Goal: Task Accomplishment & Management: Manage account settings

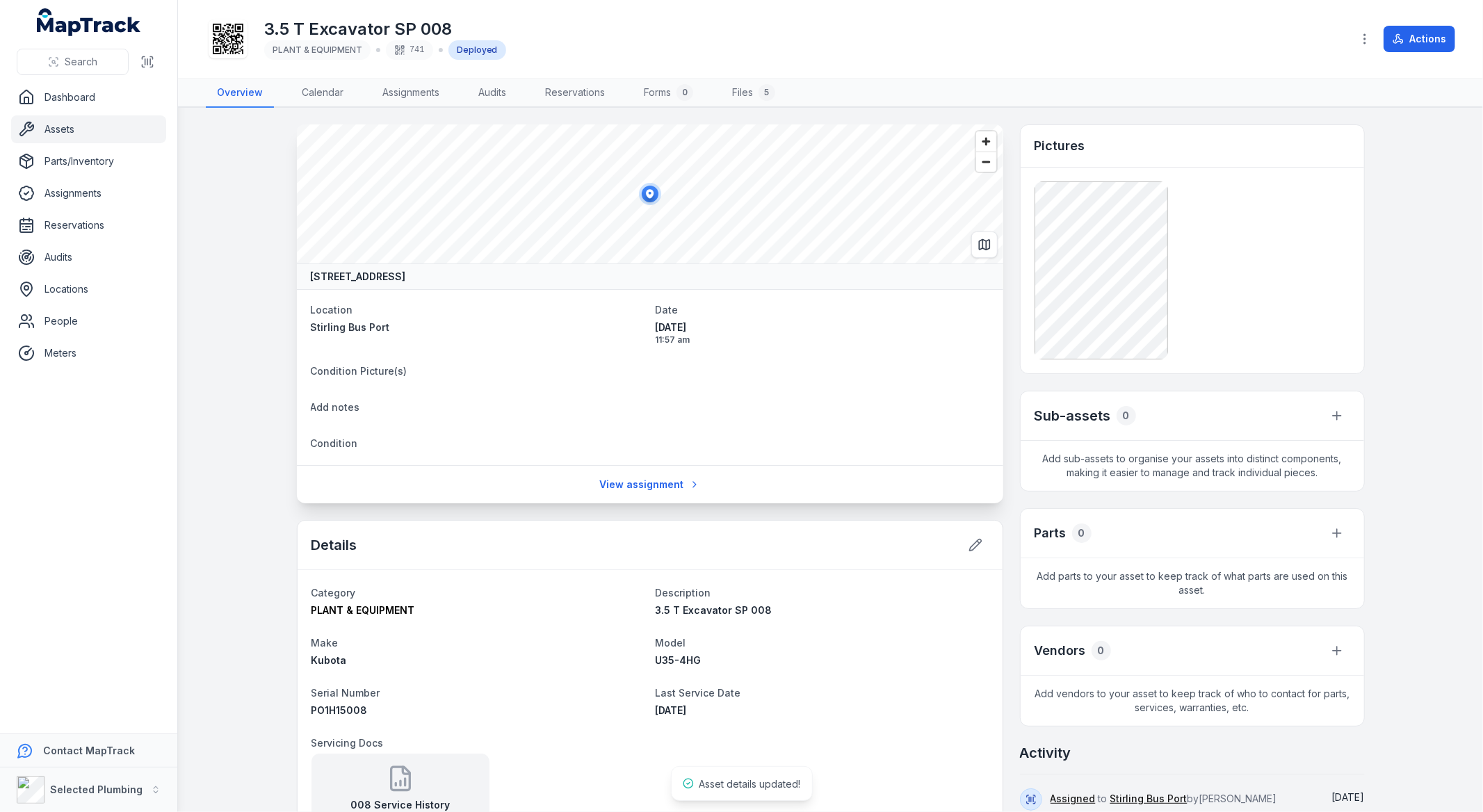
scroll to position [386, 0]
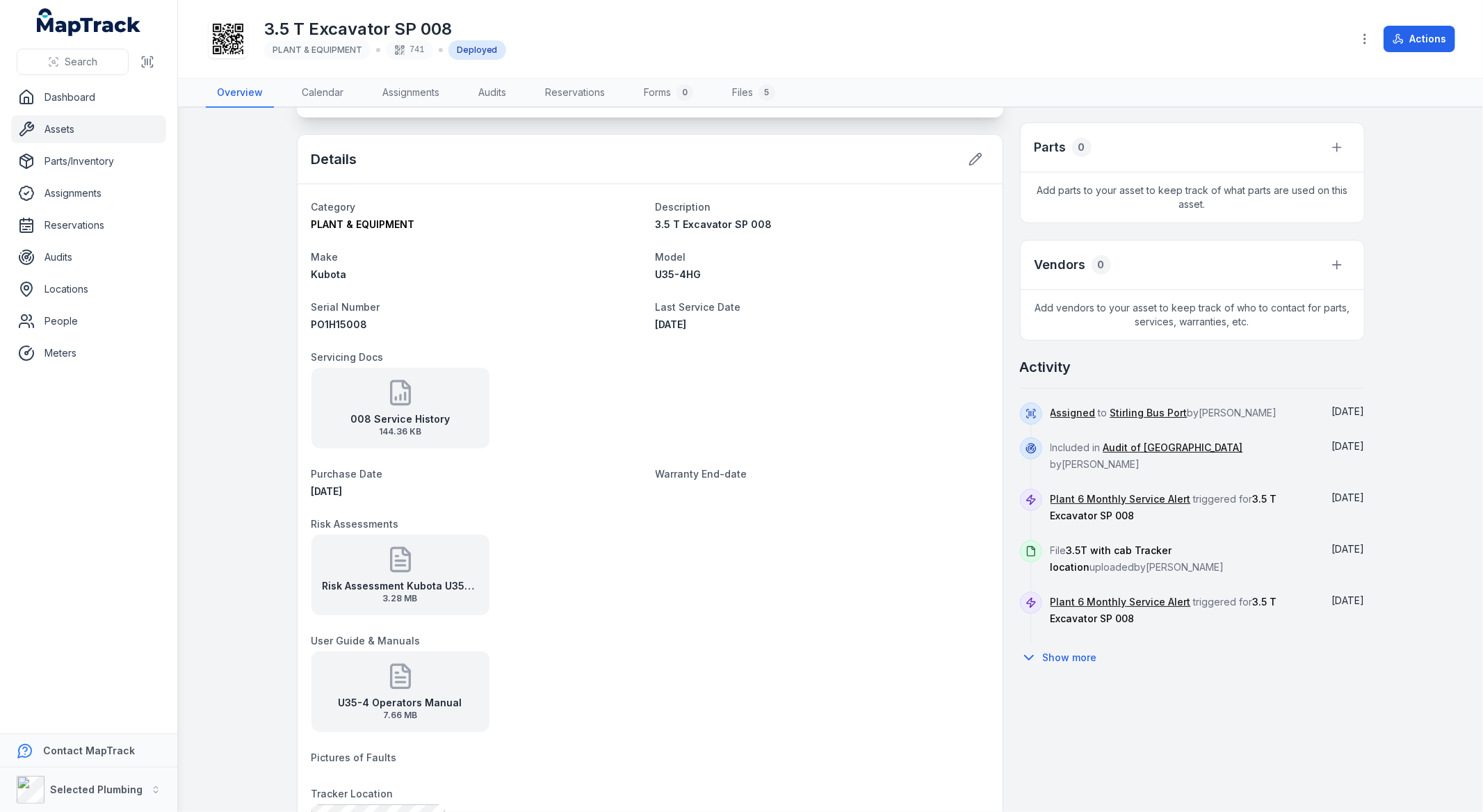
click at [398, 581] on strong "Risk Assessment Kubota U35-4HG" at bounding box center [400, 586] width 156 height 14
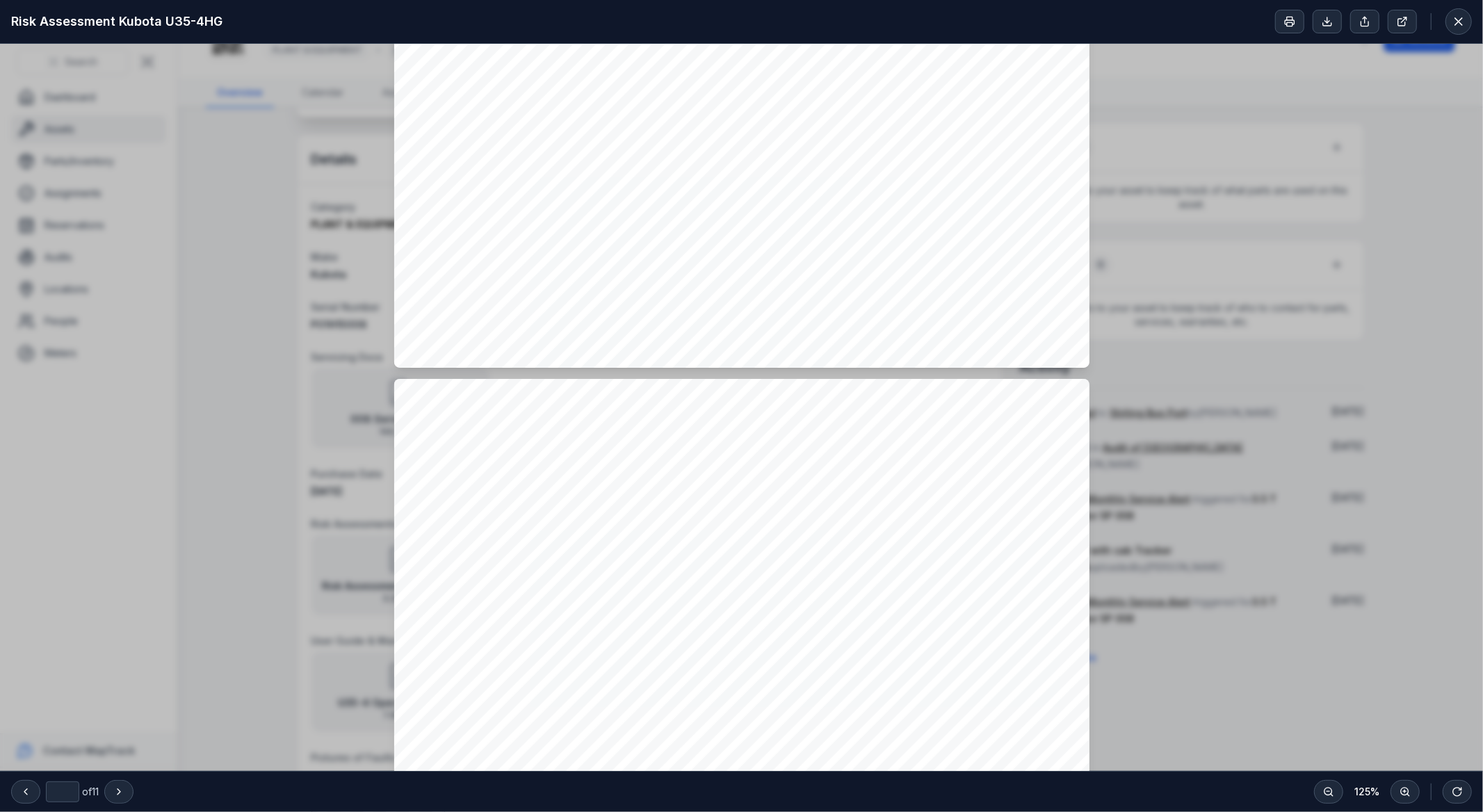
scroll to position [849, 0]
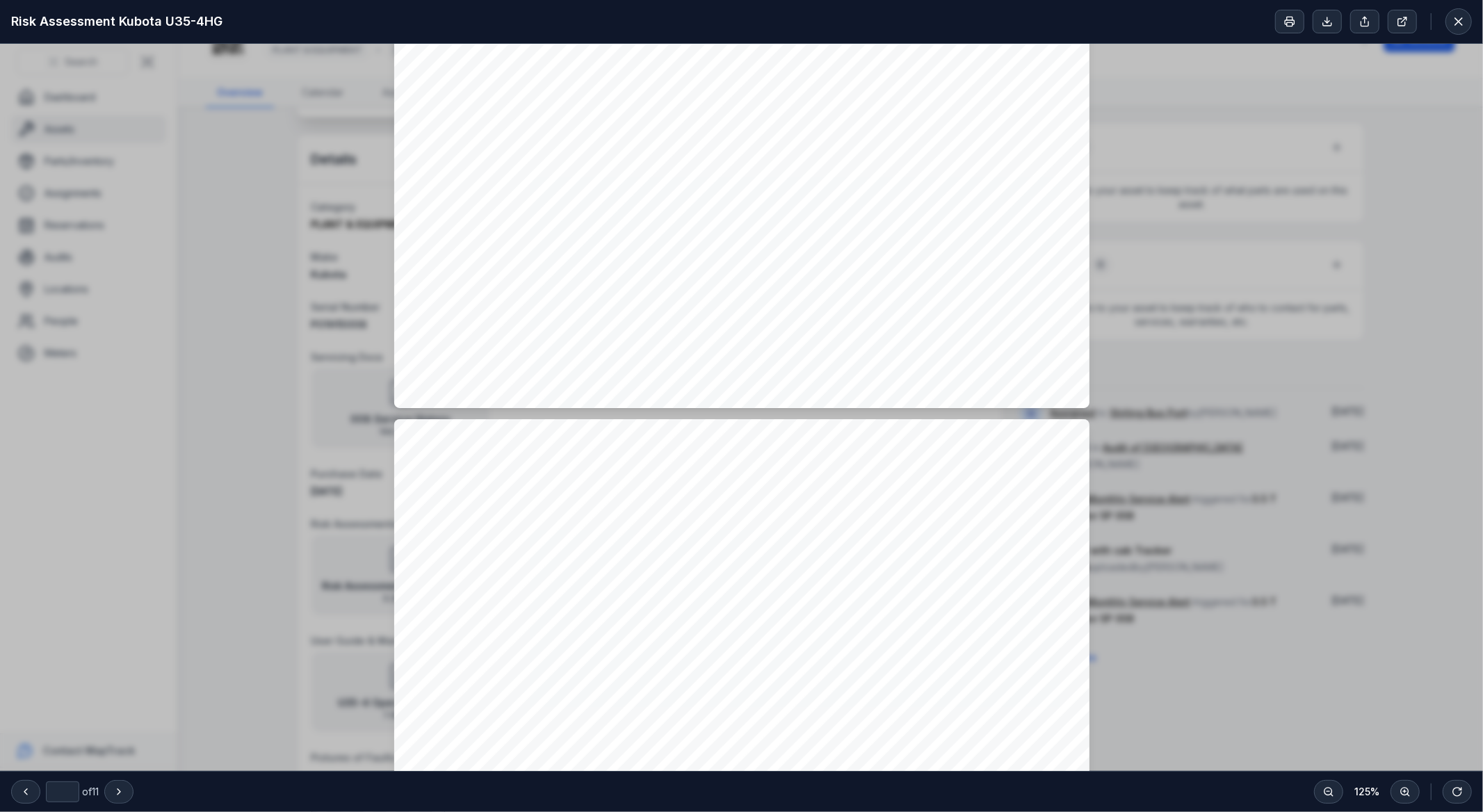
type input "**"
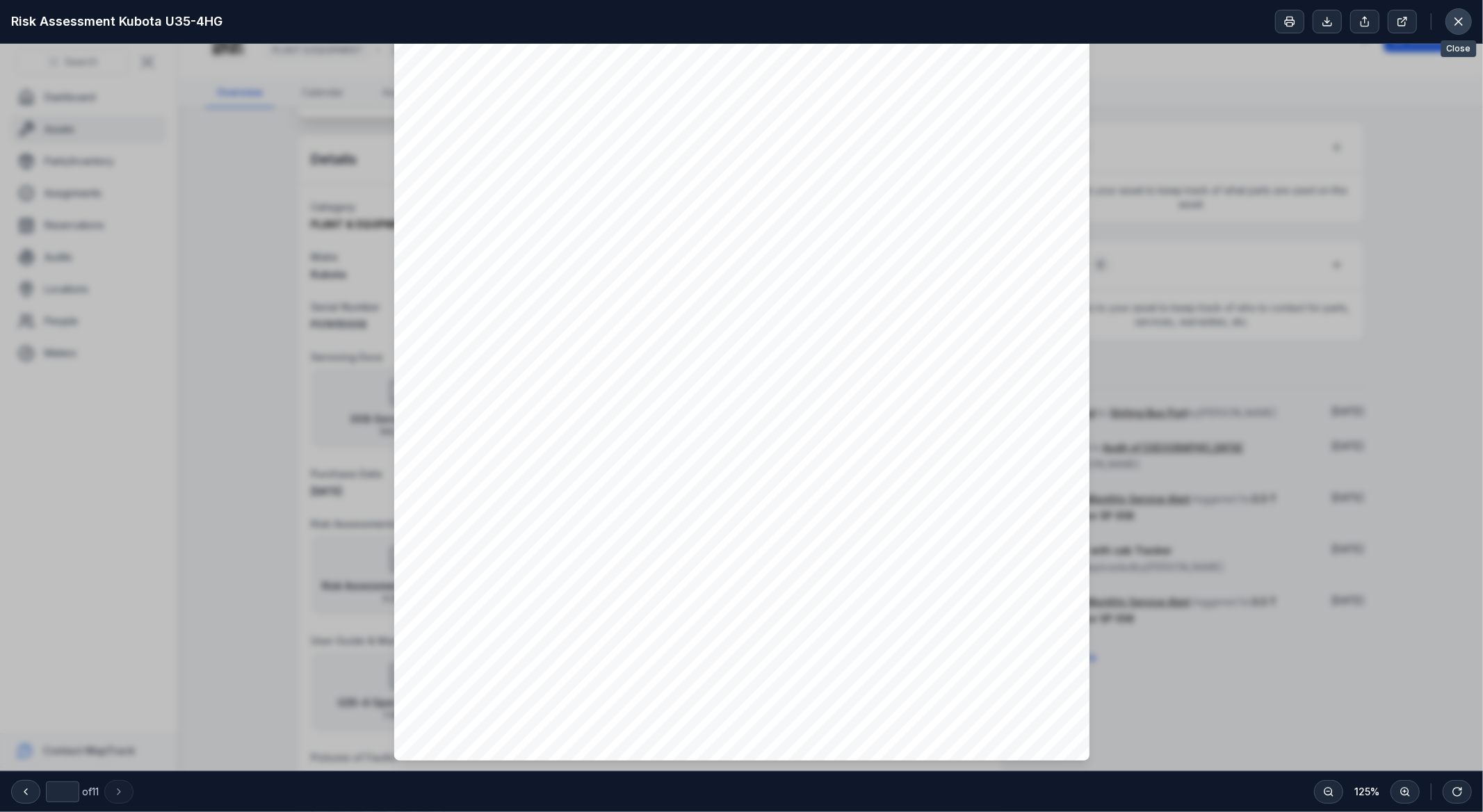
click at [1457, 13] on button at bounding box center [1458, 21] width 26 height 26
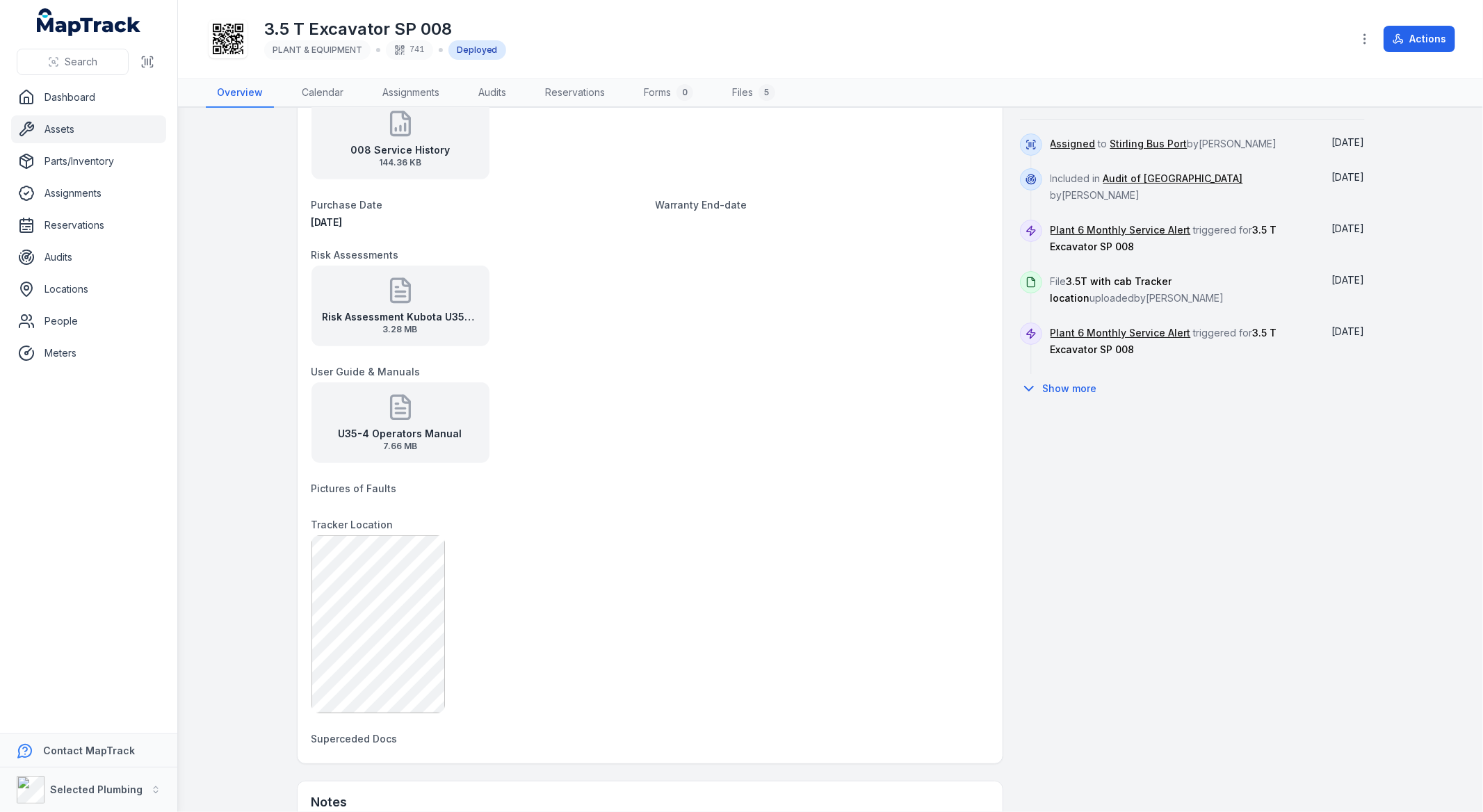
scroll to position [844, 0]
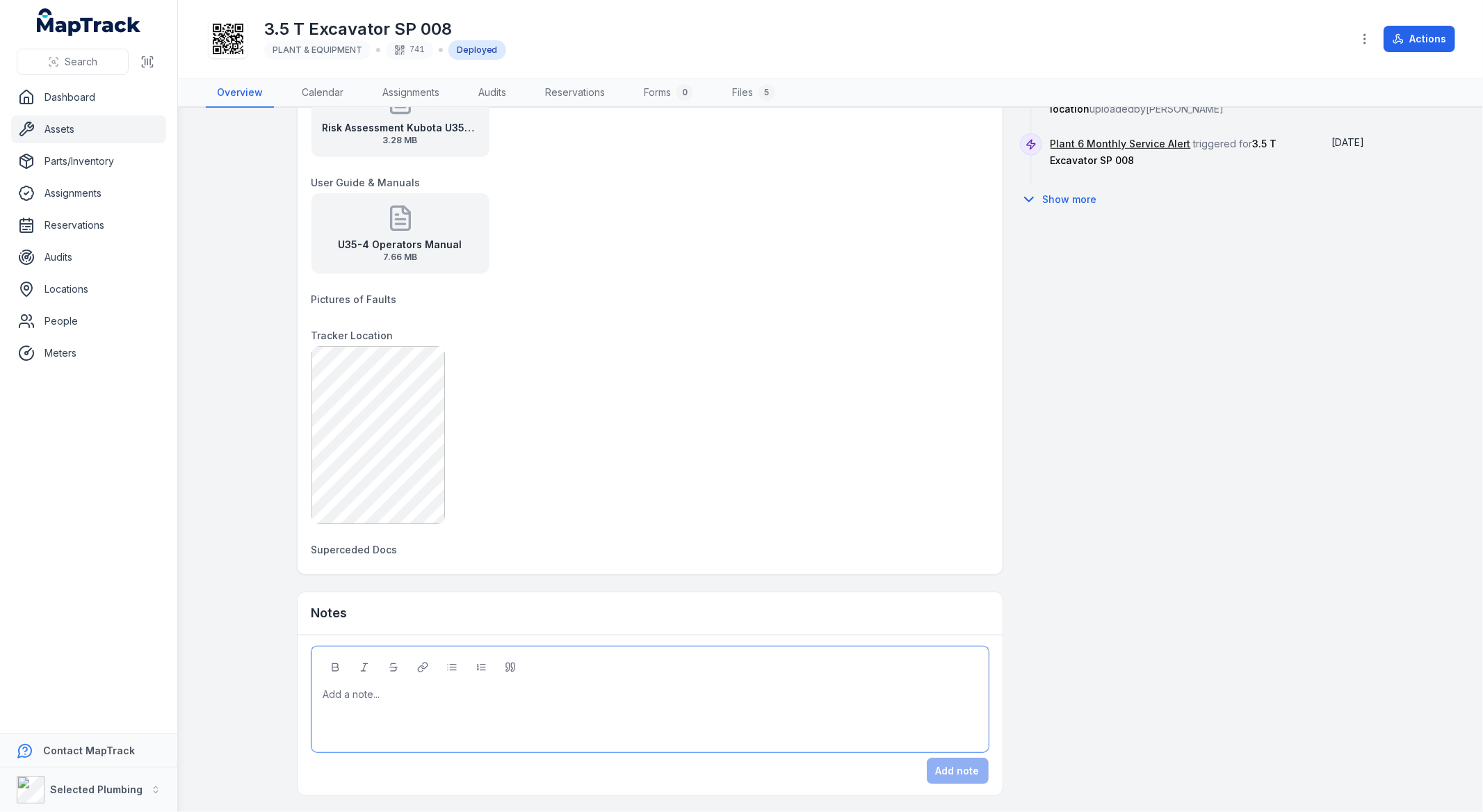
drag, startPoint x: 379, startPoint y: 698, endPoint x: 313, endPoint y: 686, distance: 67.1
click at [313, 686] on div "Add a note..." at bounding box center [649, 699] width 677 height 106
click at [352, 693] on div at bounding box center [650, 694] width 652 height 14
click at [345, 720] on div "**" at bounding box center [650, 722] width 652 height 14
click at [949, 770] on button "Add note" at bounding box center [958, 770] width 62 height 26
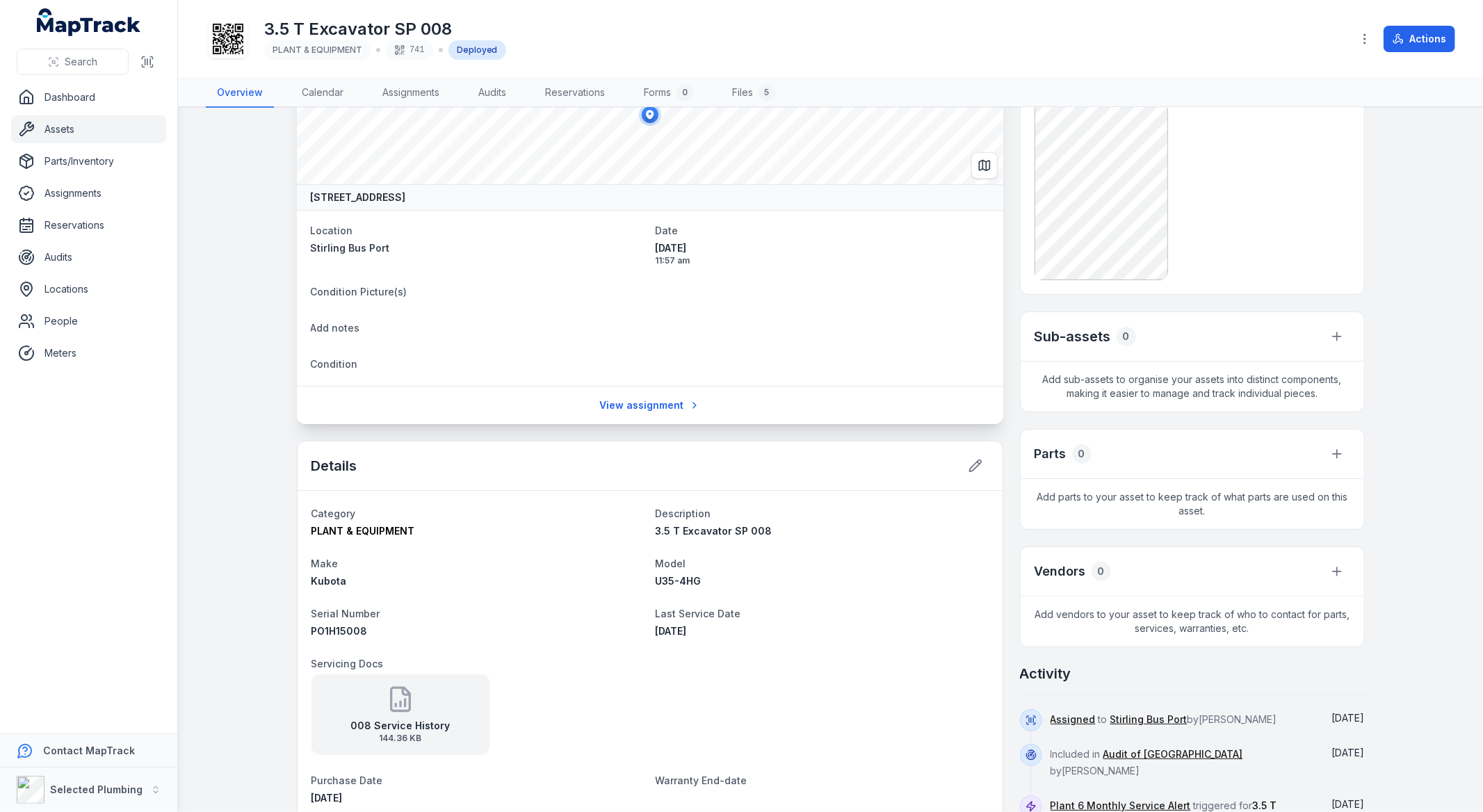
scroll to position [0, 0]
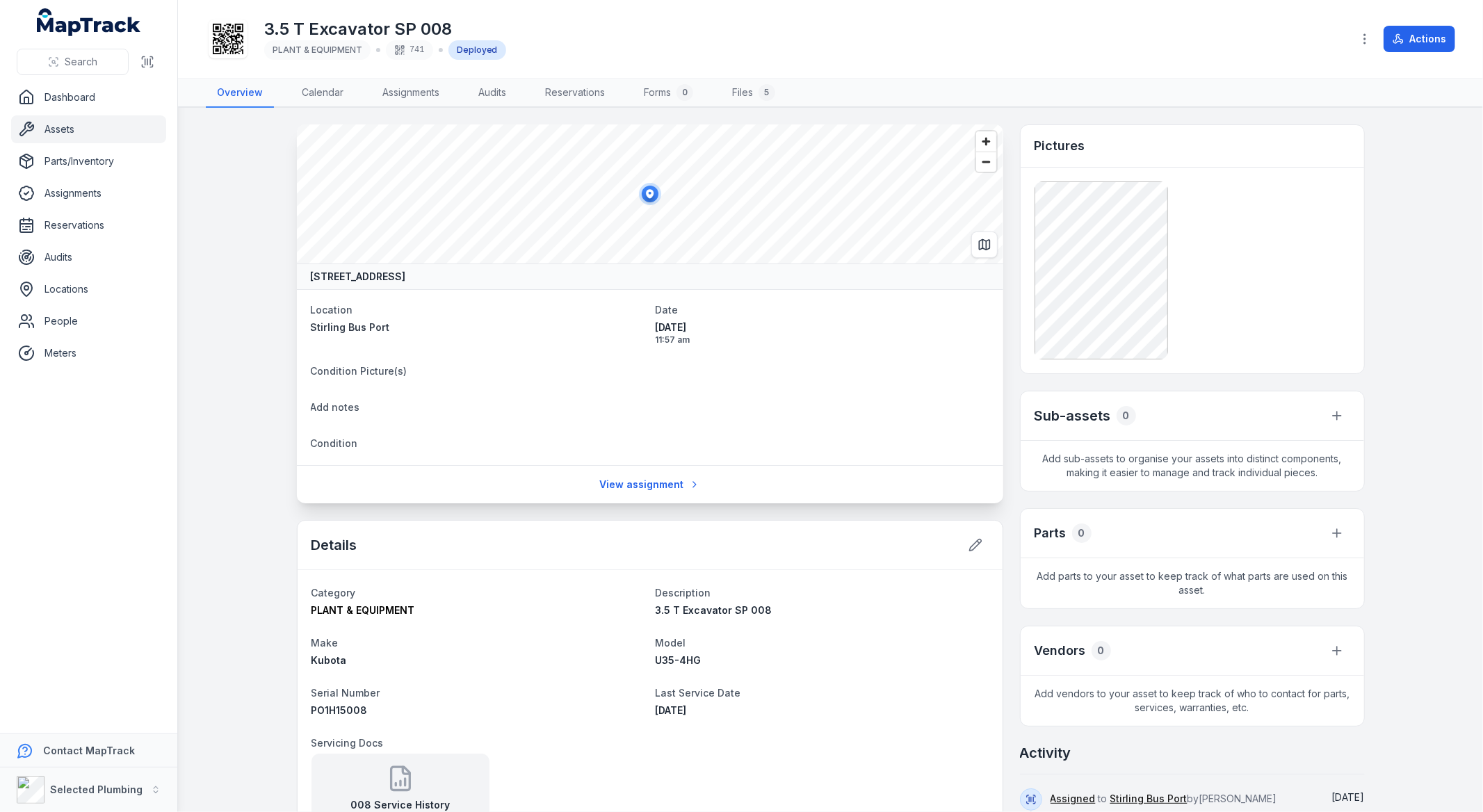
click at [1066, 143] on h3 "Pictures" at bounding box center [1059, 146] width 51 height 19
click at [1083, 155] on div "Pictures" at bounding box center [1192, 146] width 344 height 43
click at [1277, 276] on div at bounding box center [1192, 270] width 315 height 178
click at [1247, 298] on div at bounding box center [1192, 270] width 315 height 178
click at [1264, 285] on div at bounding box center [1197, 270] width 315 height 178
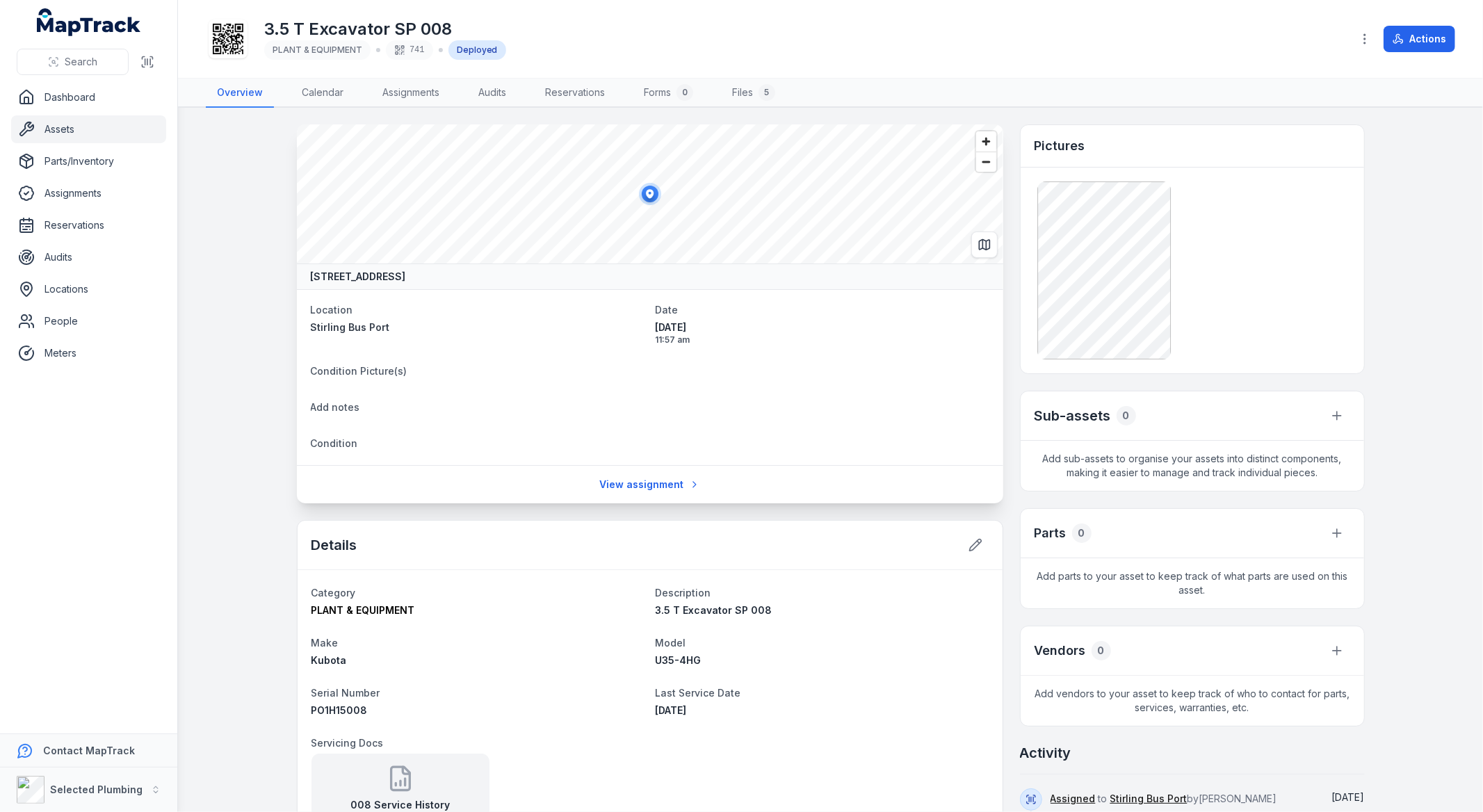
click at [1262, 285] on div at bounding box center [1195, 270] width 315 height 178
click at [1258, 285] on div at bounding box center [1193, 270] width 315 height 178
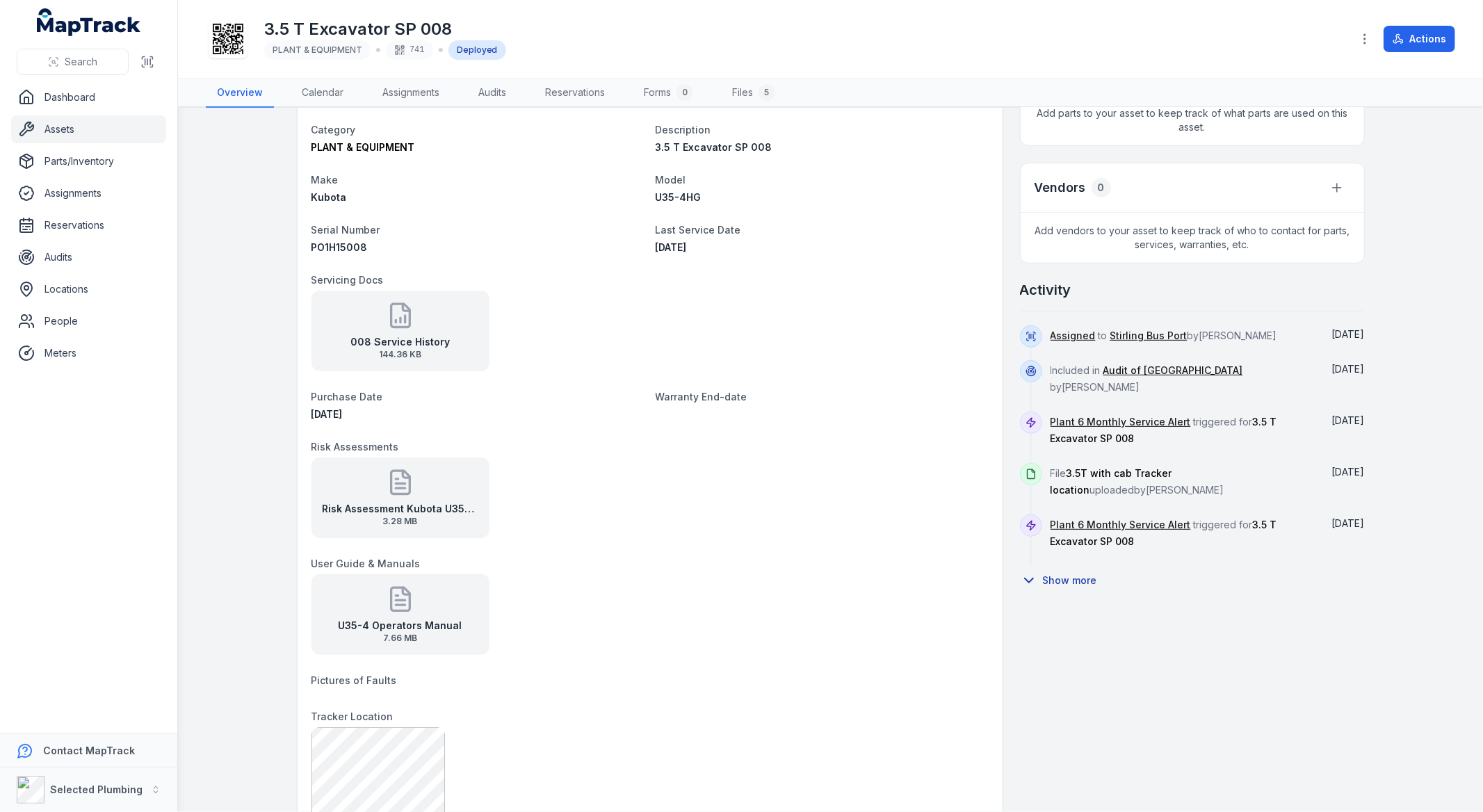
click at [1060, 584] on button "Show more" at bounding box center [1062, 580] width 87 height 29
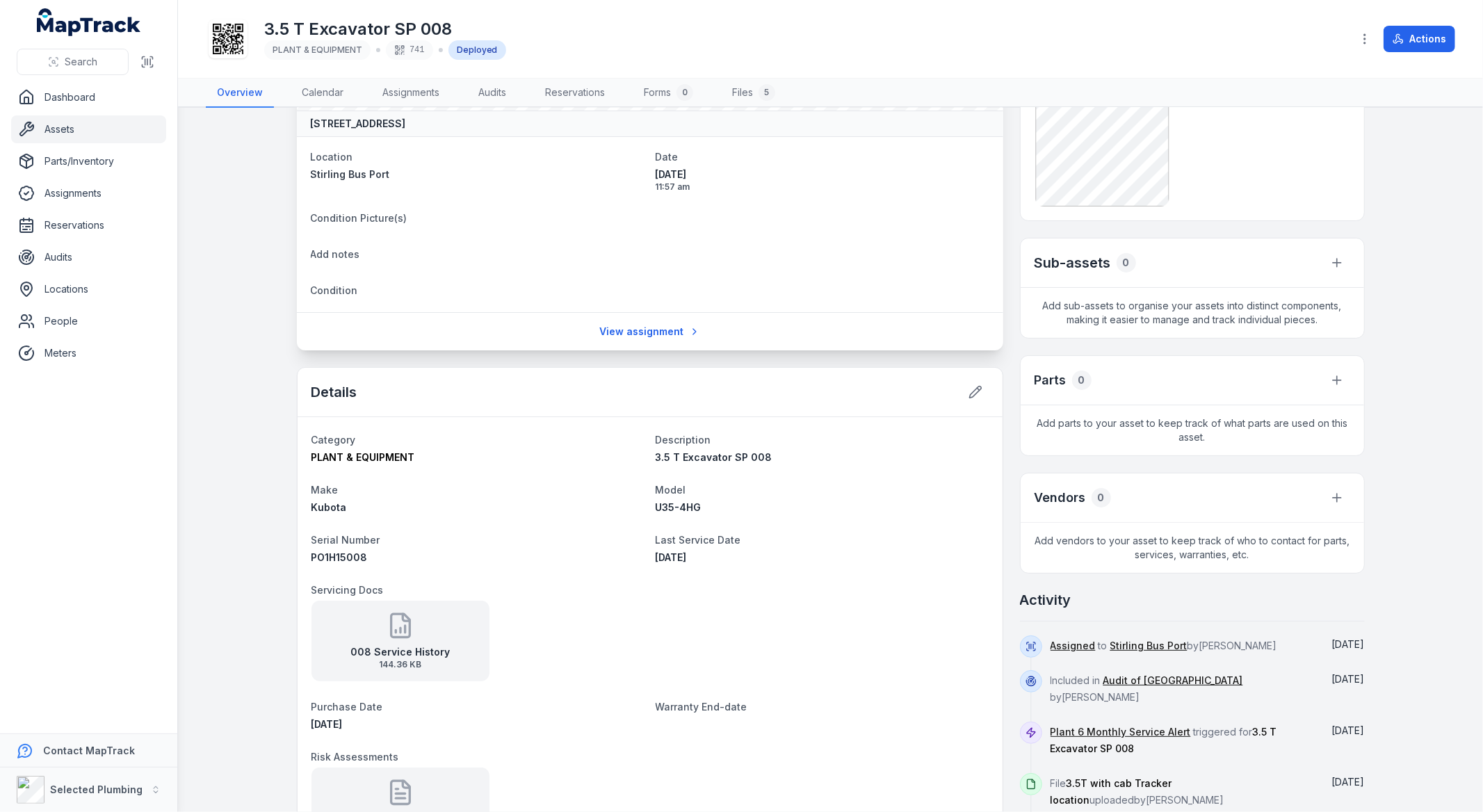
scroll to position [0, 0]
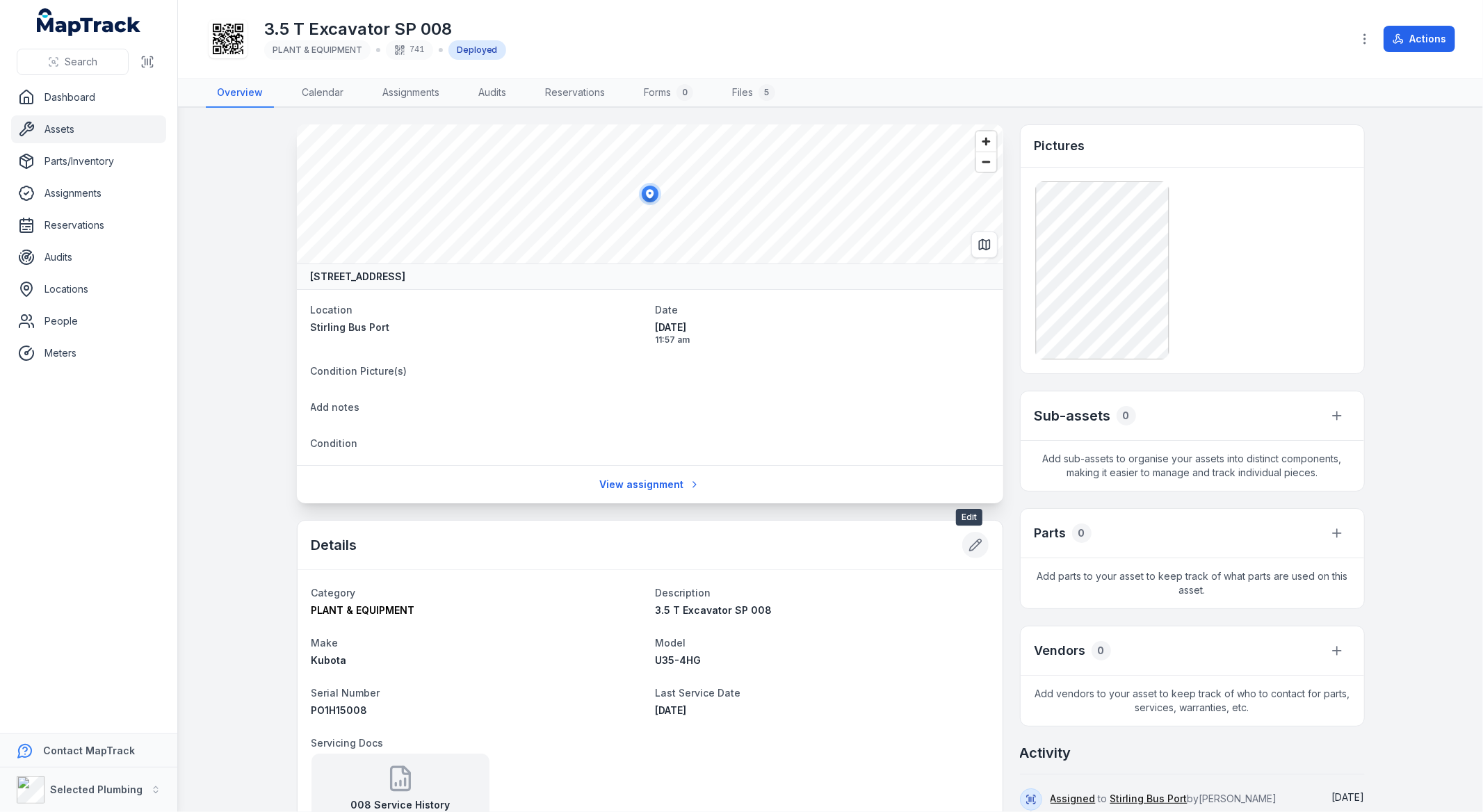
click at [978, 553] on button at bounding box center [975, 544] width 26 height 26
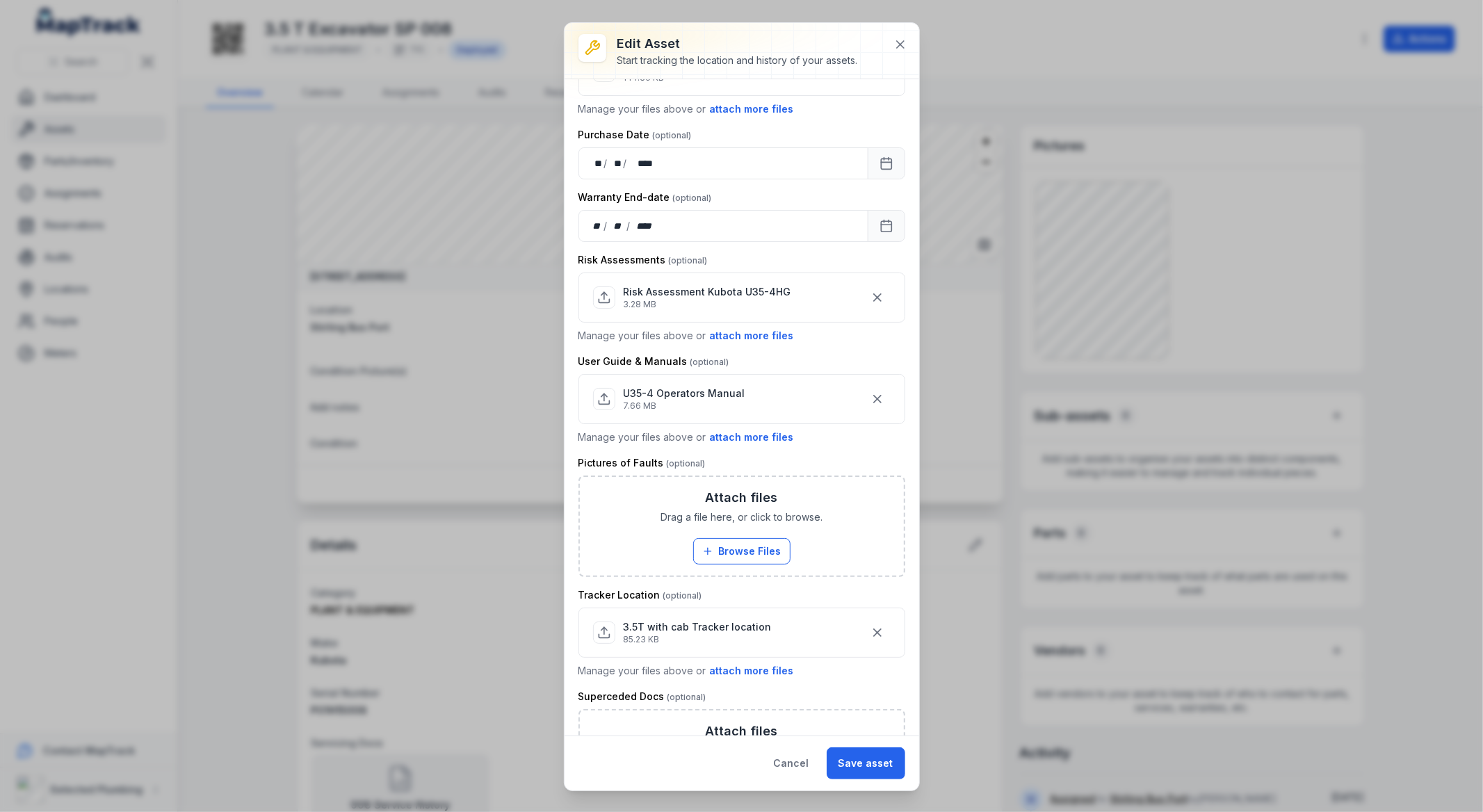
scroll to position [552, 0]
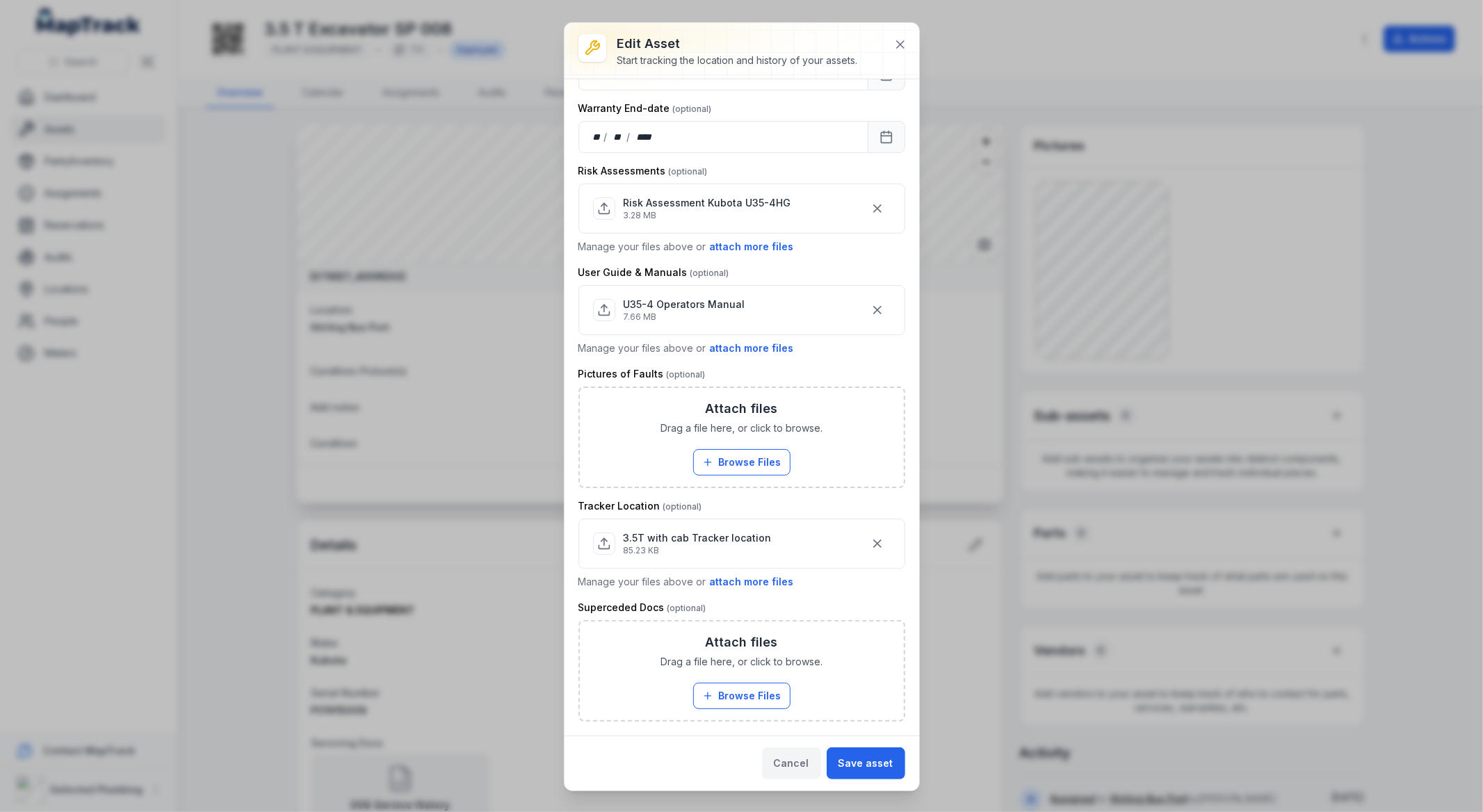
click at [794, 766] on button "Cancel" at bounding box center [791, 762] width 59 height 32
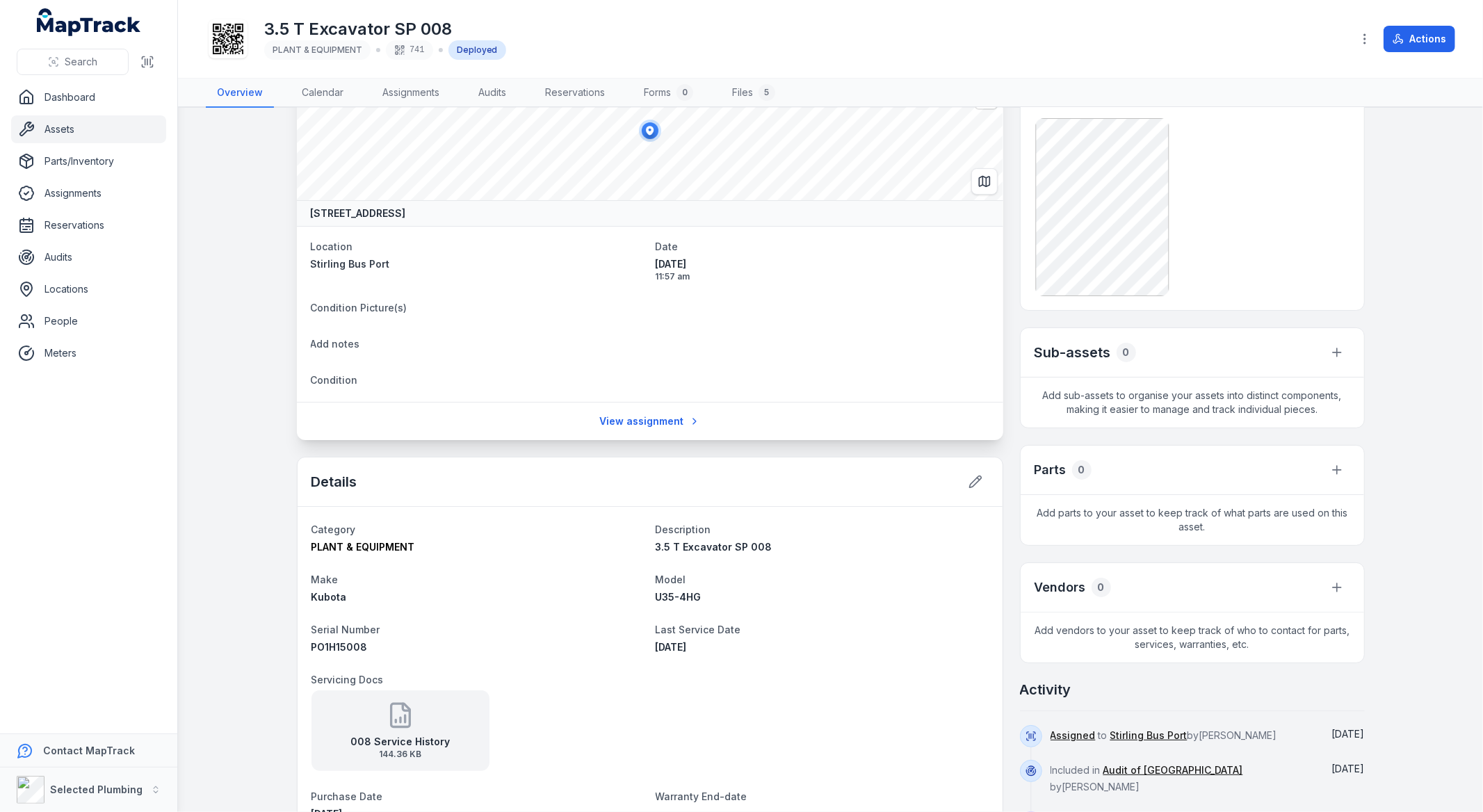
scroll to position [0, 0]
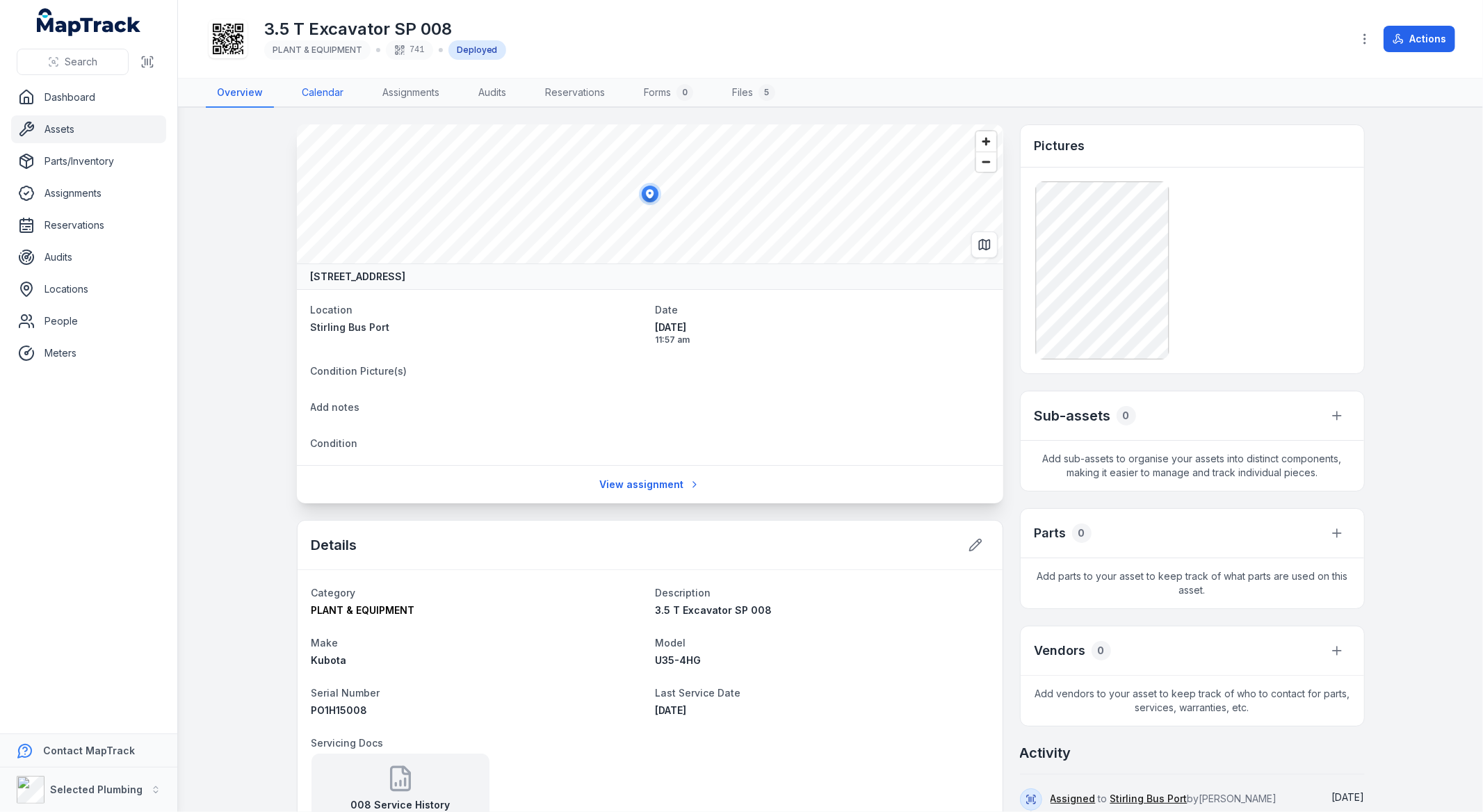
click at [315, 94] on link "Calendar" at bounding box center [322, 93] width 64 height 29
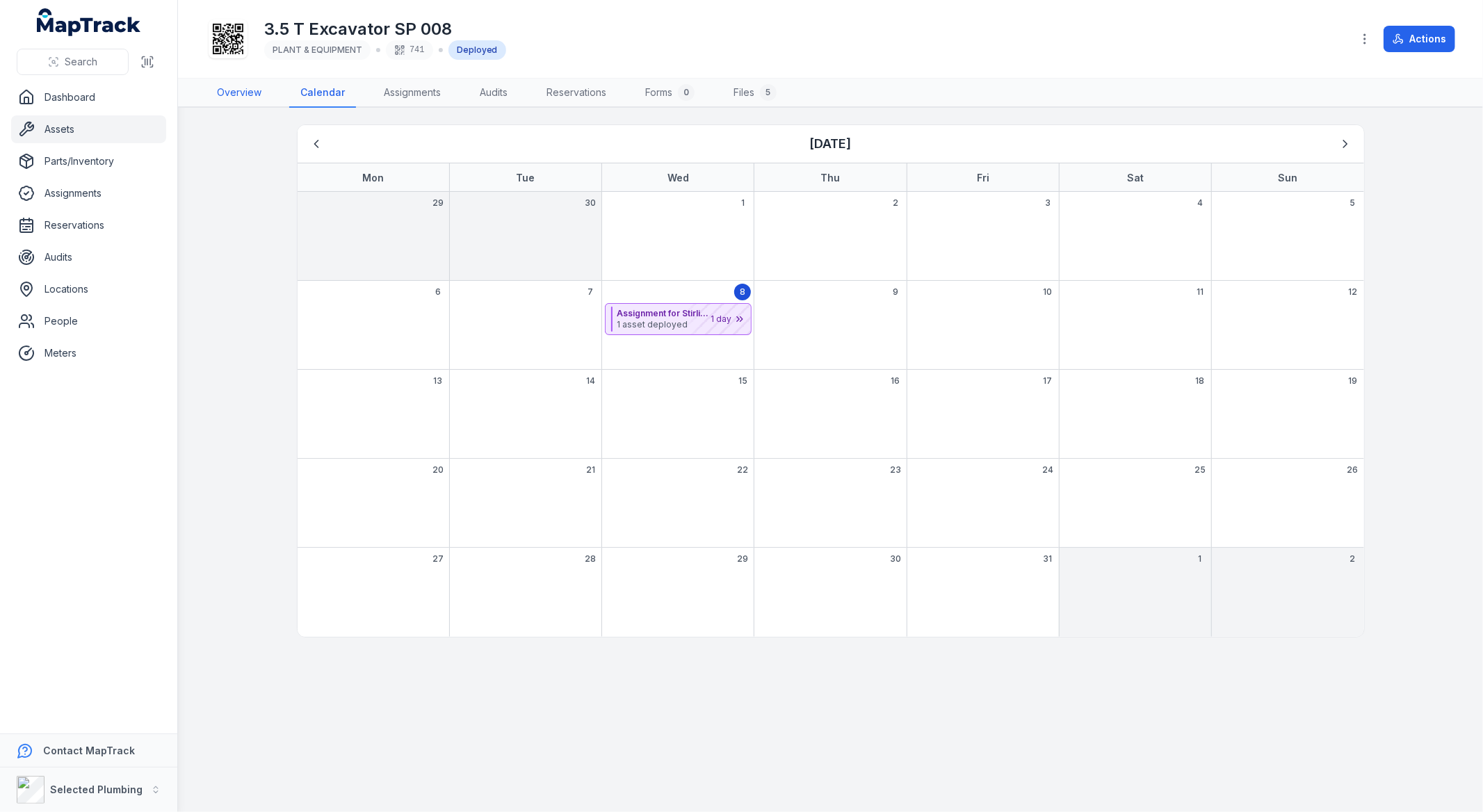
click at [231, 93] on link "Overview" at bounding box center [239, 93] width 67 height 29
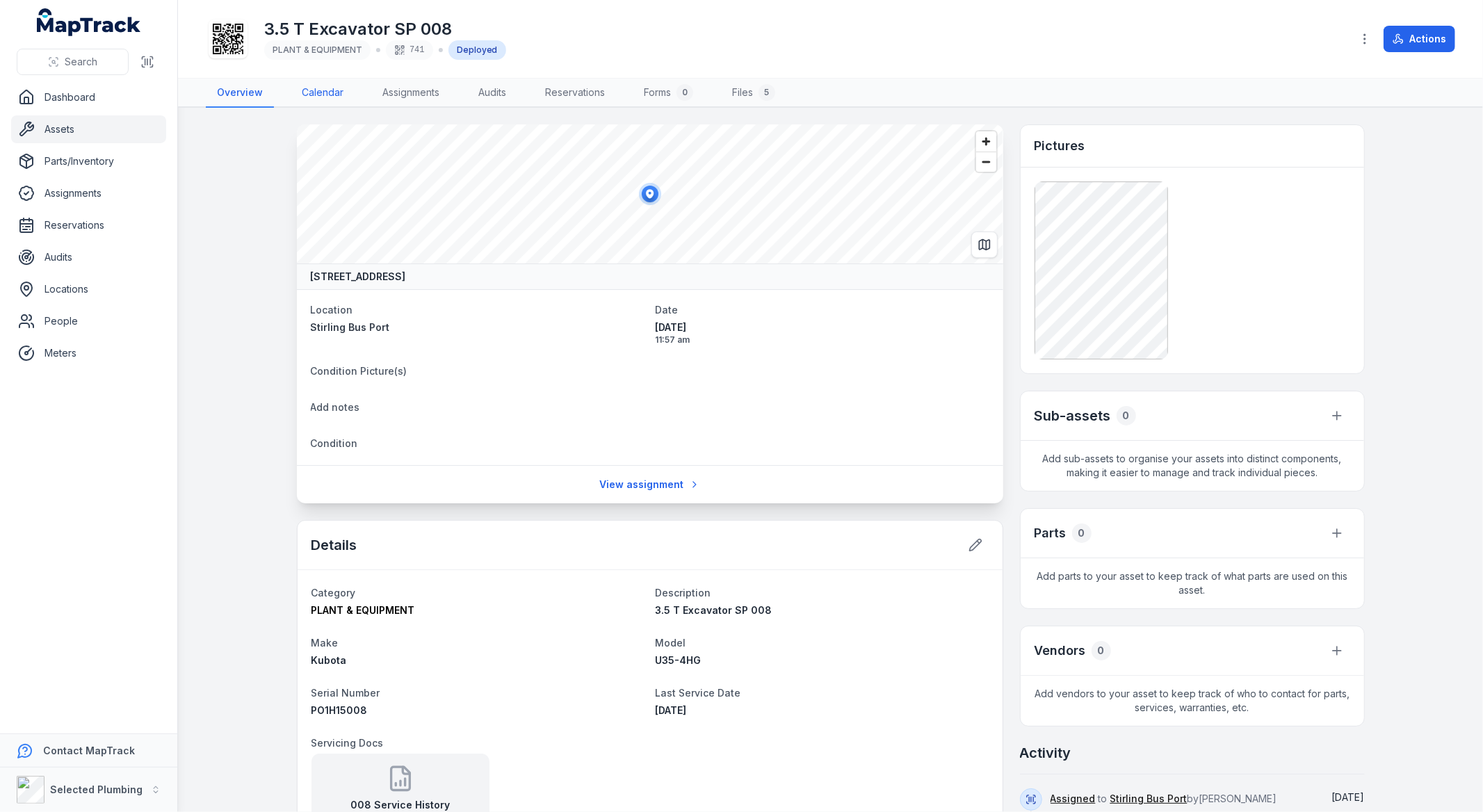
click at [325, 86] on link "Calendar" at bounding box center [322, 93] width 64 height 29
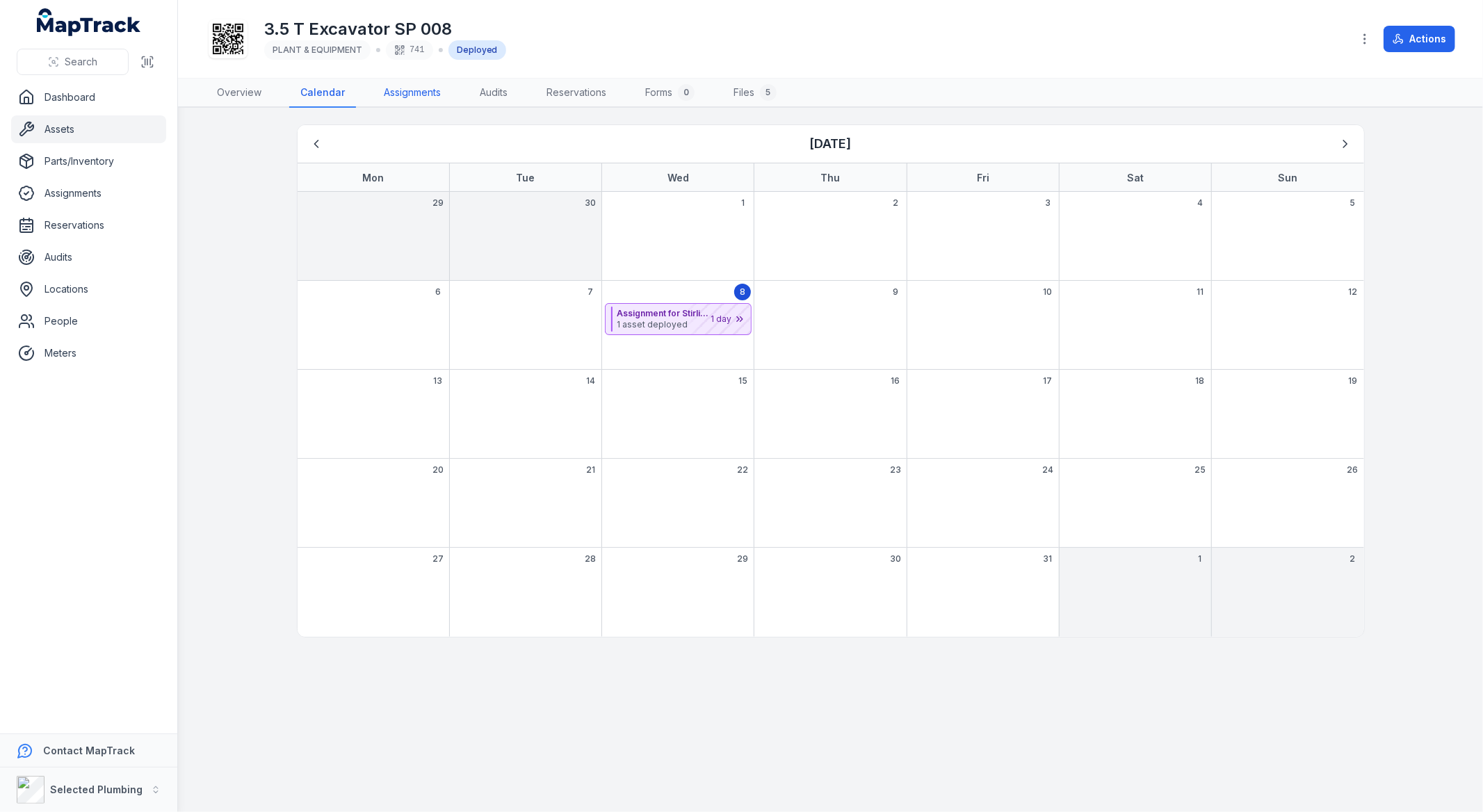
click at [422, 89] on link "Assignments" at bounding box center [412, 93] width 79 height 29
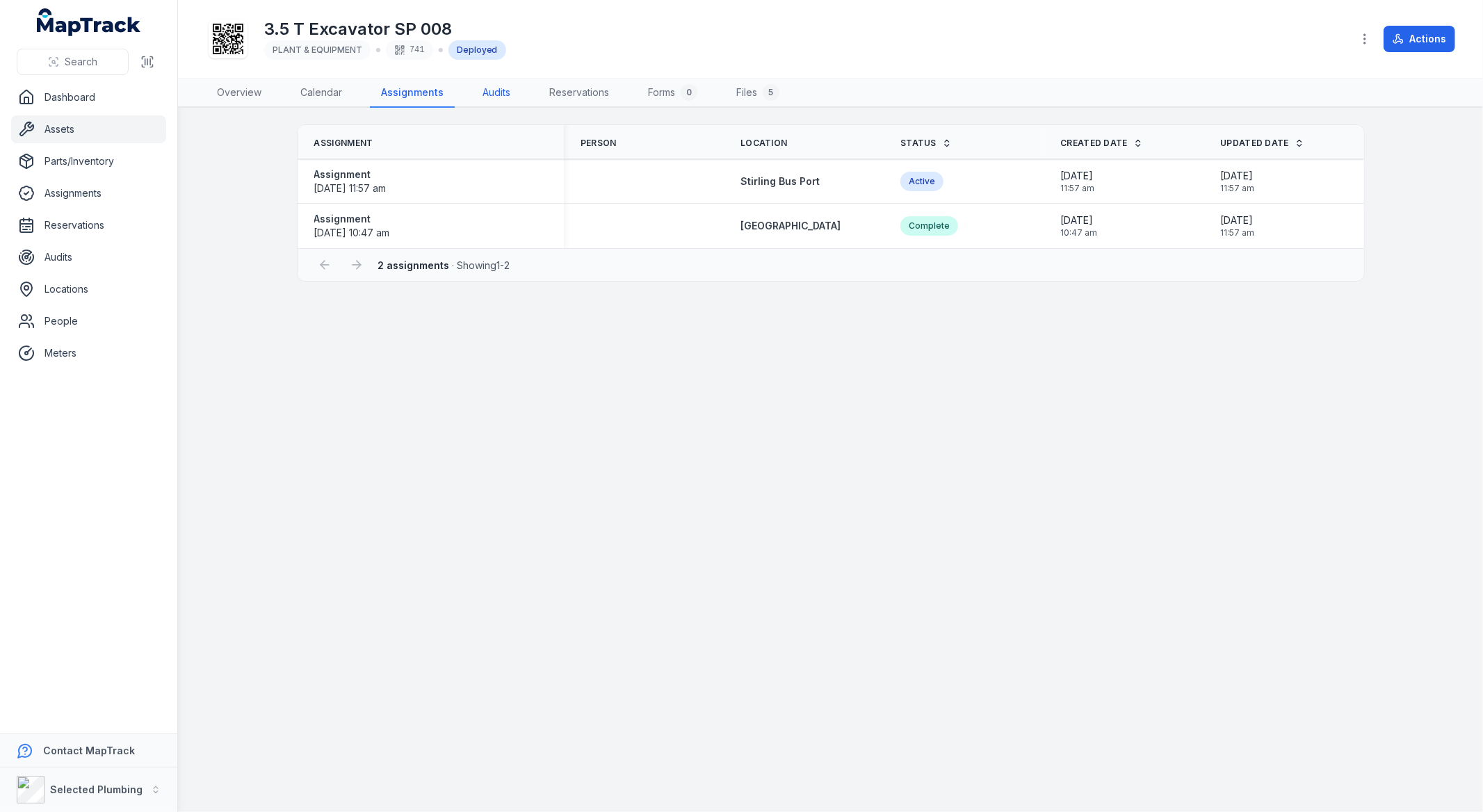
click at [489, 86] on link "Audits" at bounding box center [496, 93] width 50 height 29
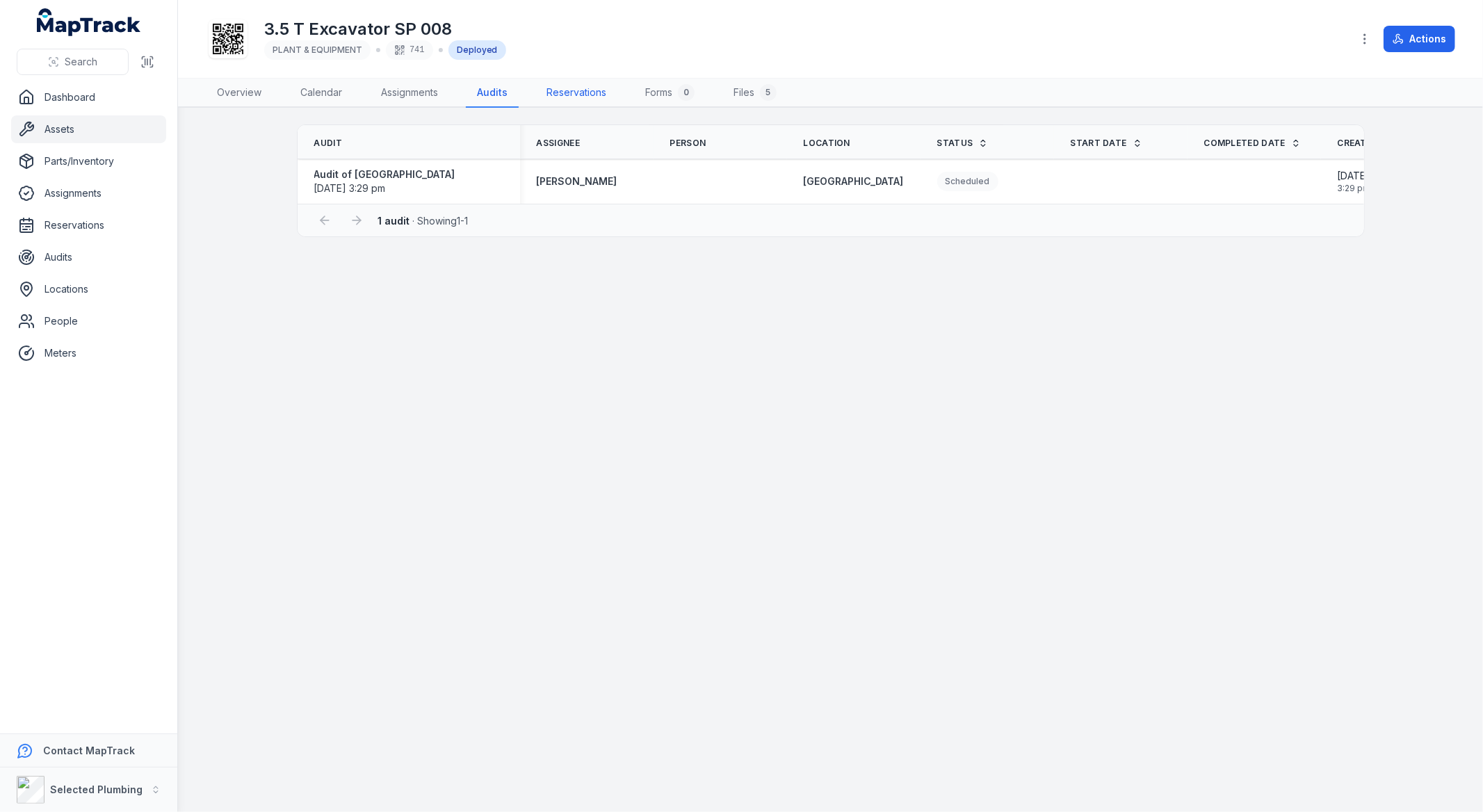
click at [565, 93] on link "Reservations" at bounding box center [576, 93] width 82 height 29
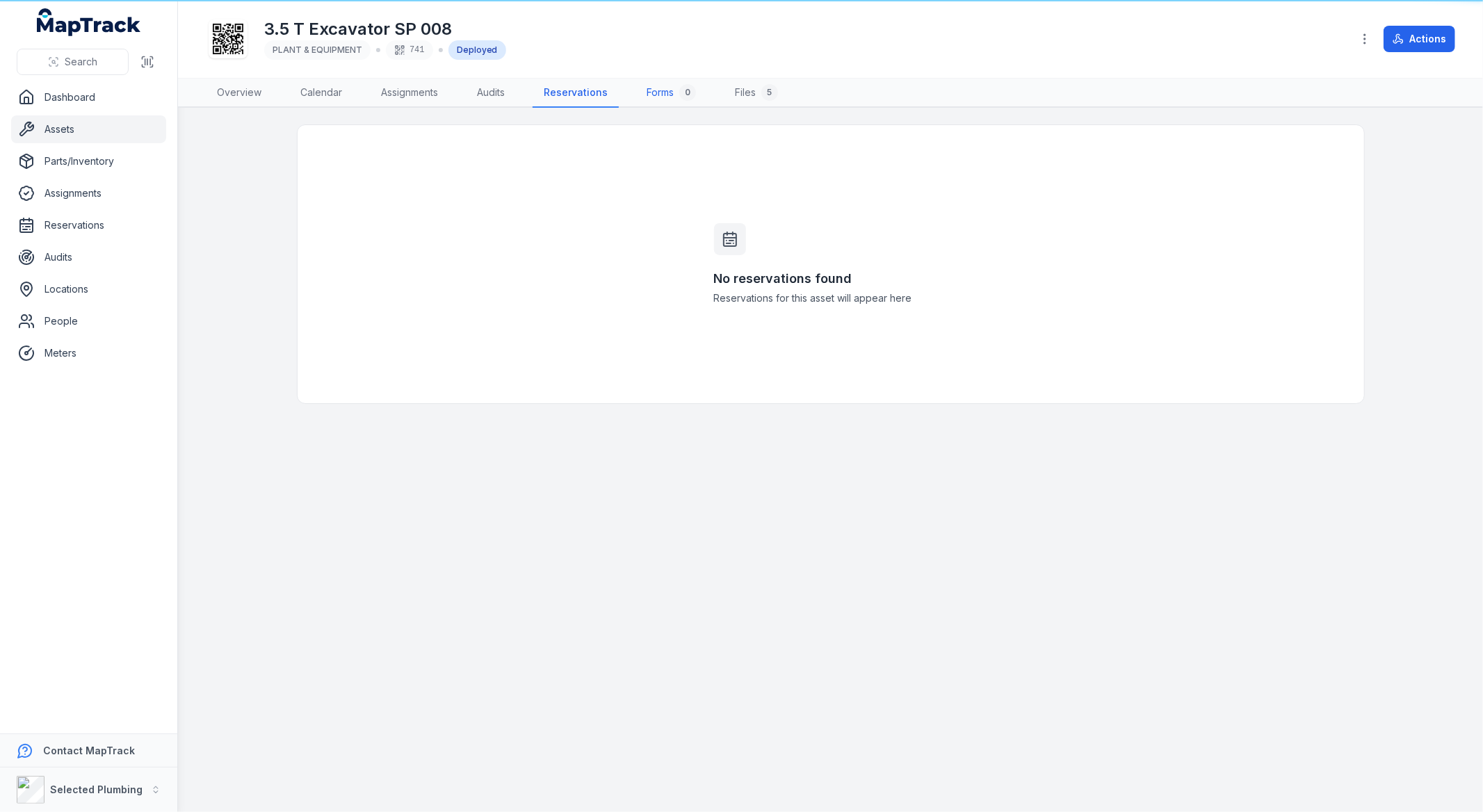
click at [649, 93] on link "Forms 0" at bounding box center [671, 93] width 72 height 29
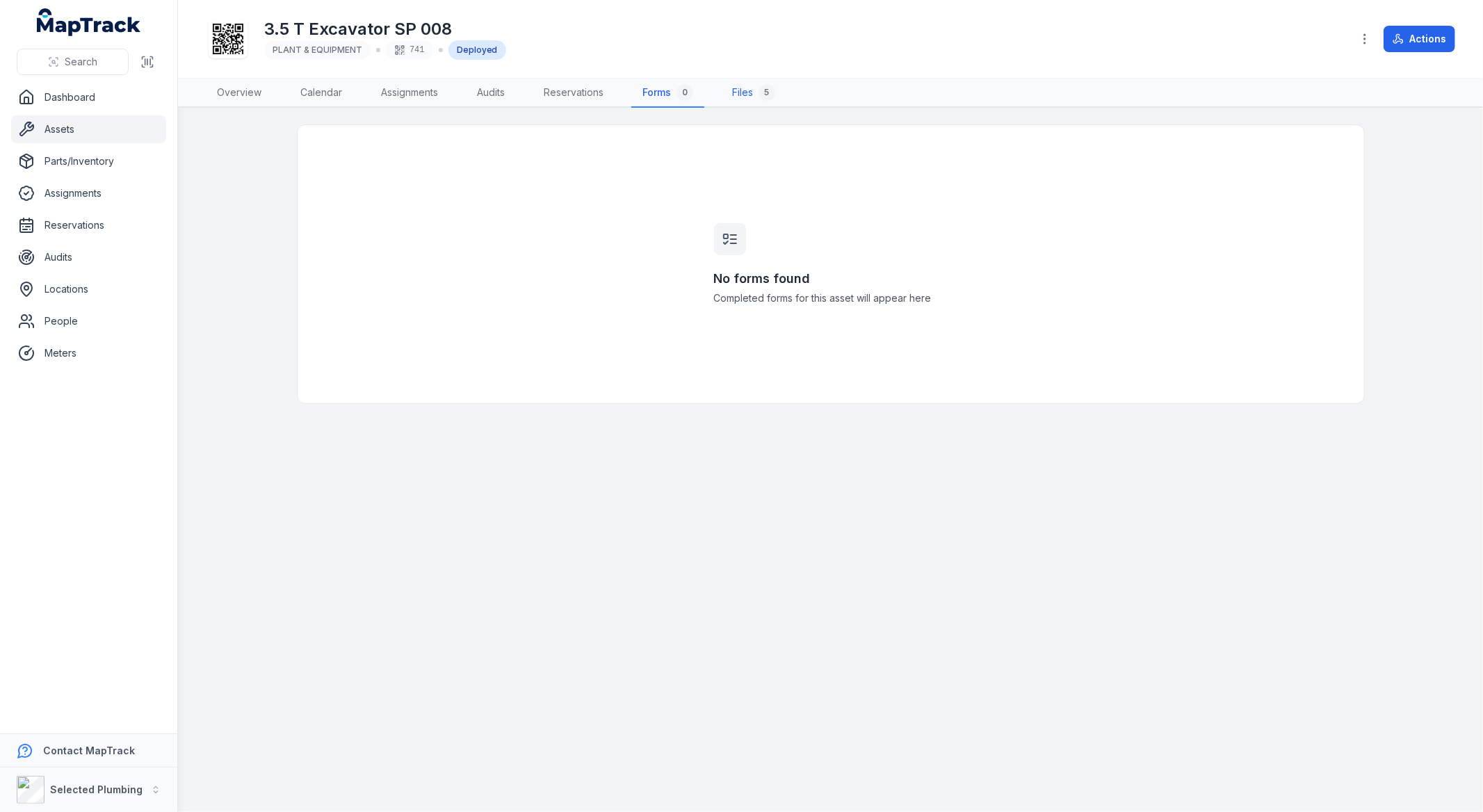
click at [742, 92] on link "Files 5" at bounding box center [753, 93] width 65 height 29
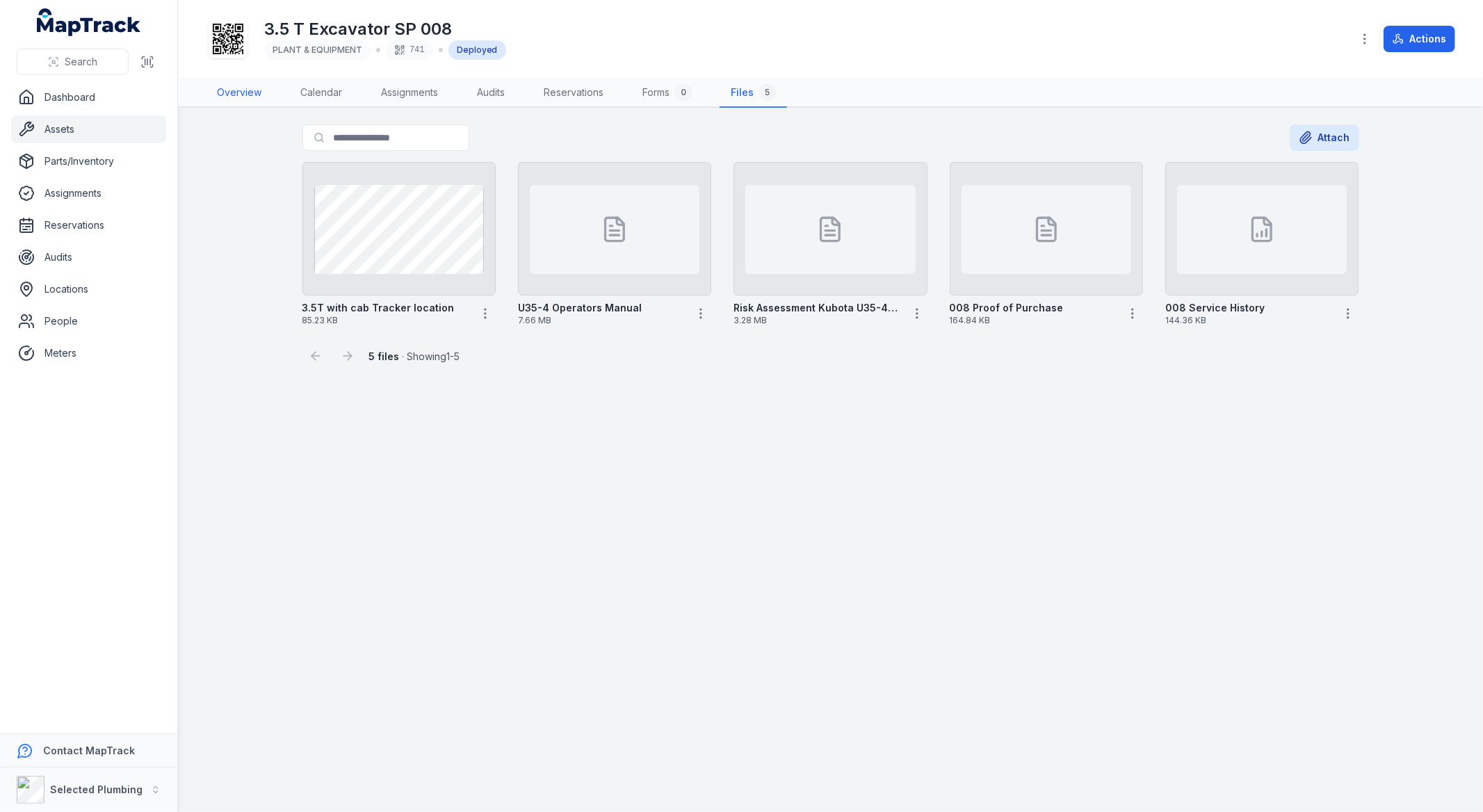
click at [250, 92] on link "Overview" at bounding box center [239, 93] width 67 height 29
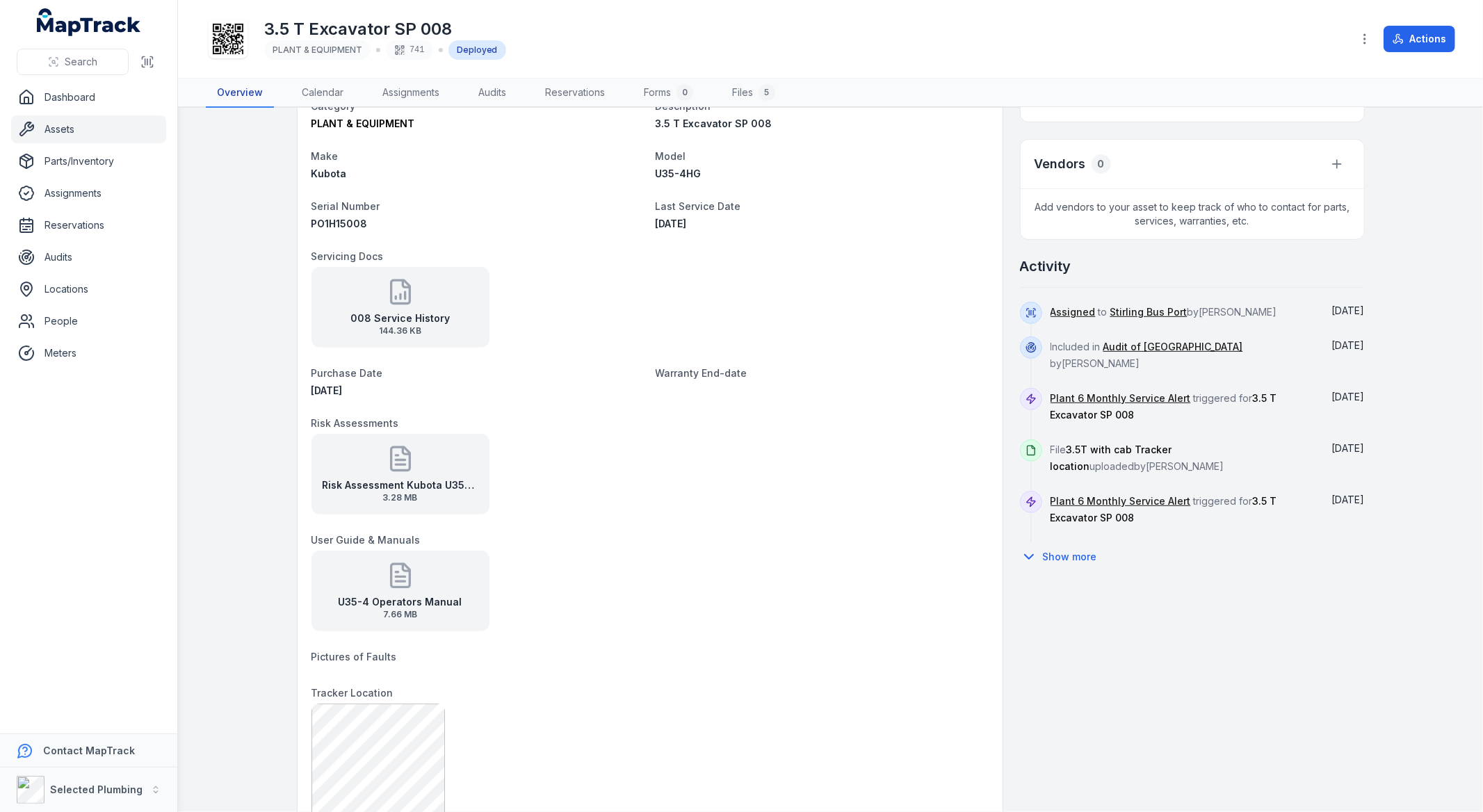
scroll to position [617, 0]
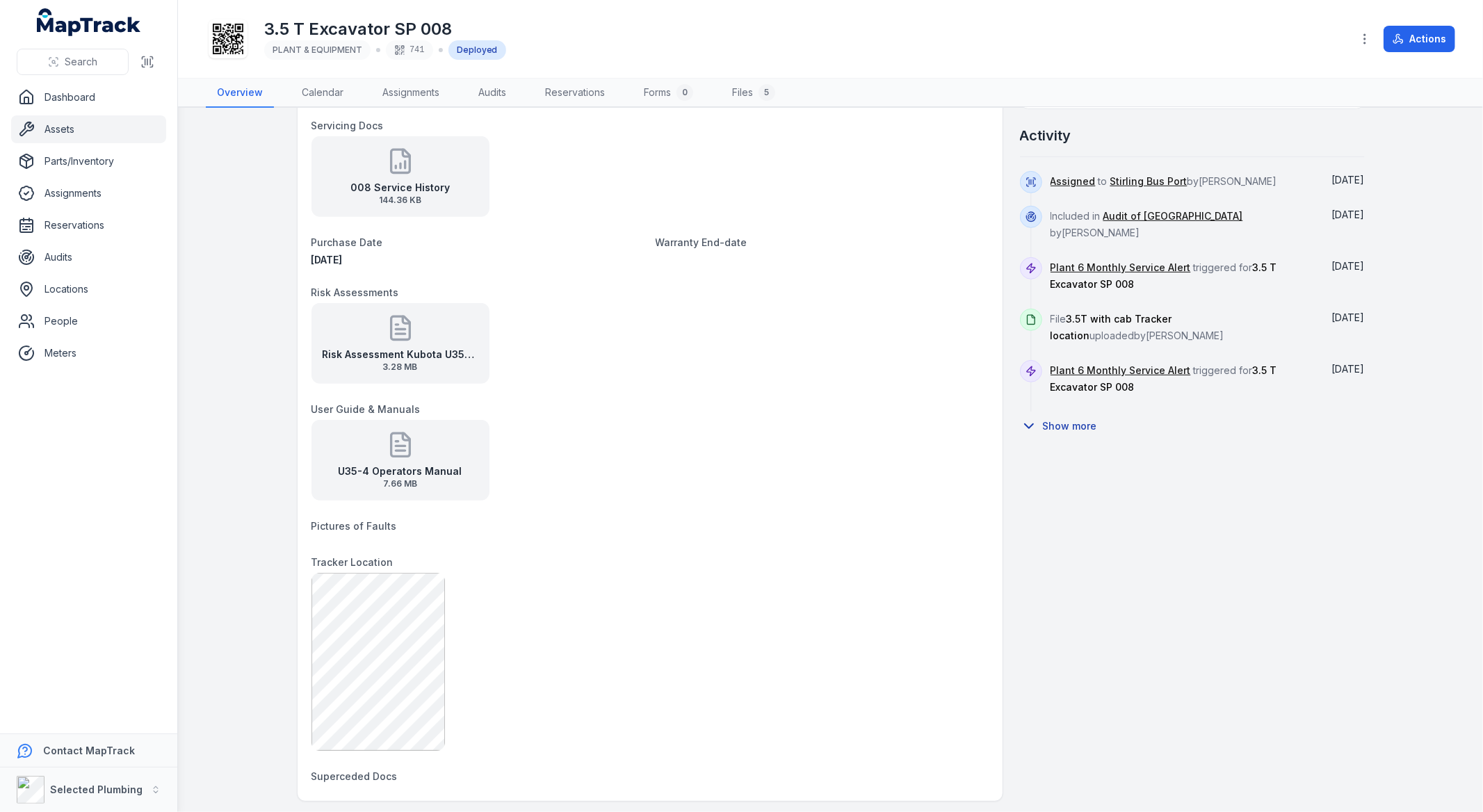
click at [1062, 419] on button "Show more" at bounding box center [1062, 426] width 87 height 29
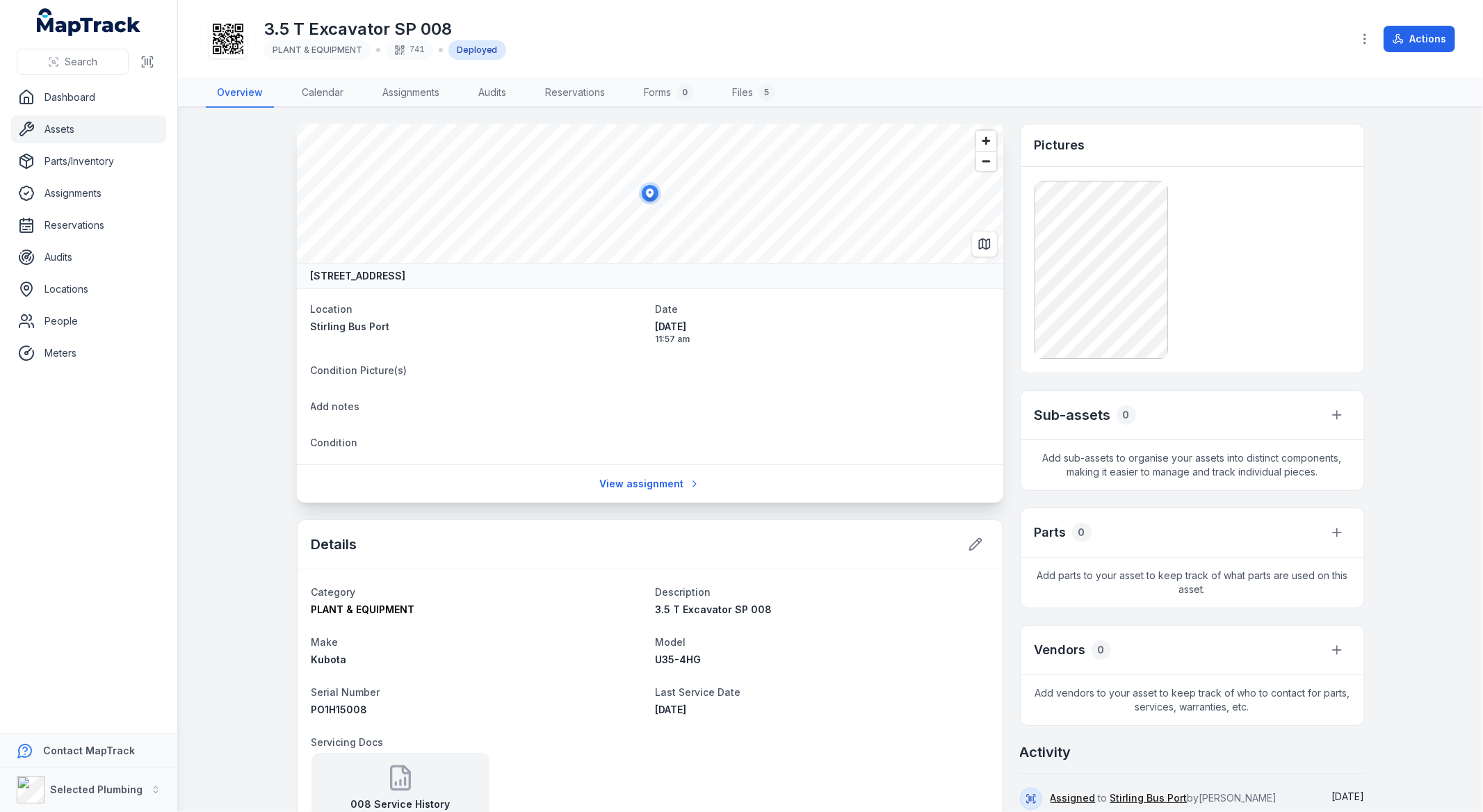
scroll to position [0, 0]
click at [644, 480] on link "View assignment" at bounding box center [649, 484] width 119 height 26
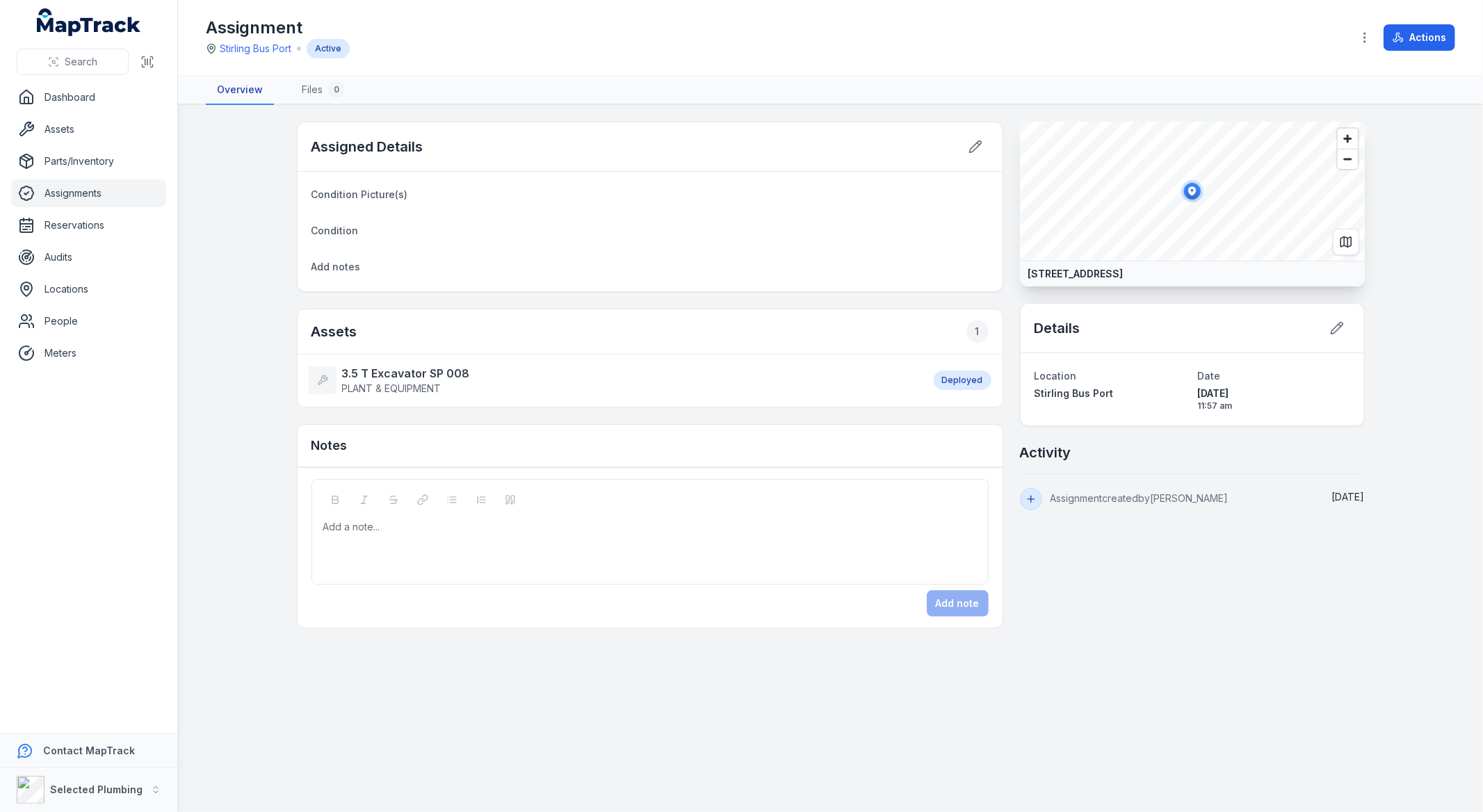
click at [244, 92] on link "Overview" at bounding box center [240, 91] width 68 height 29
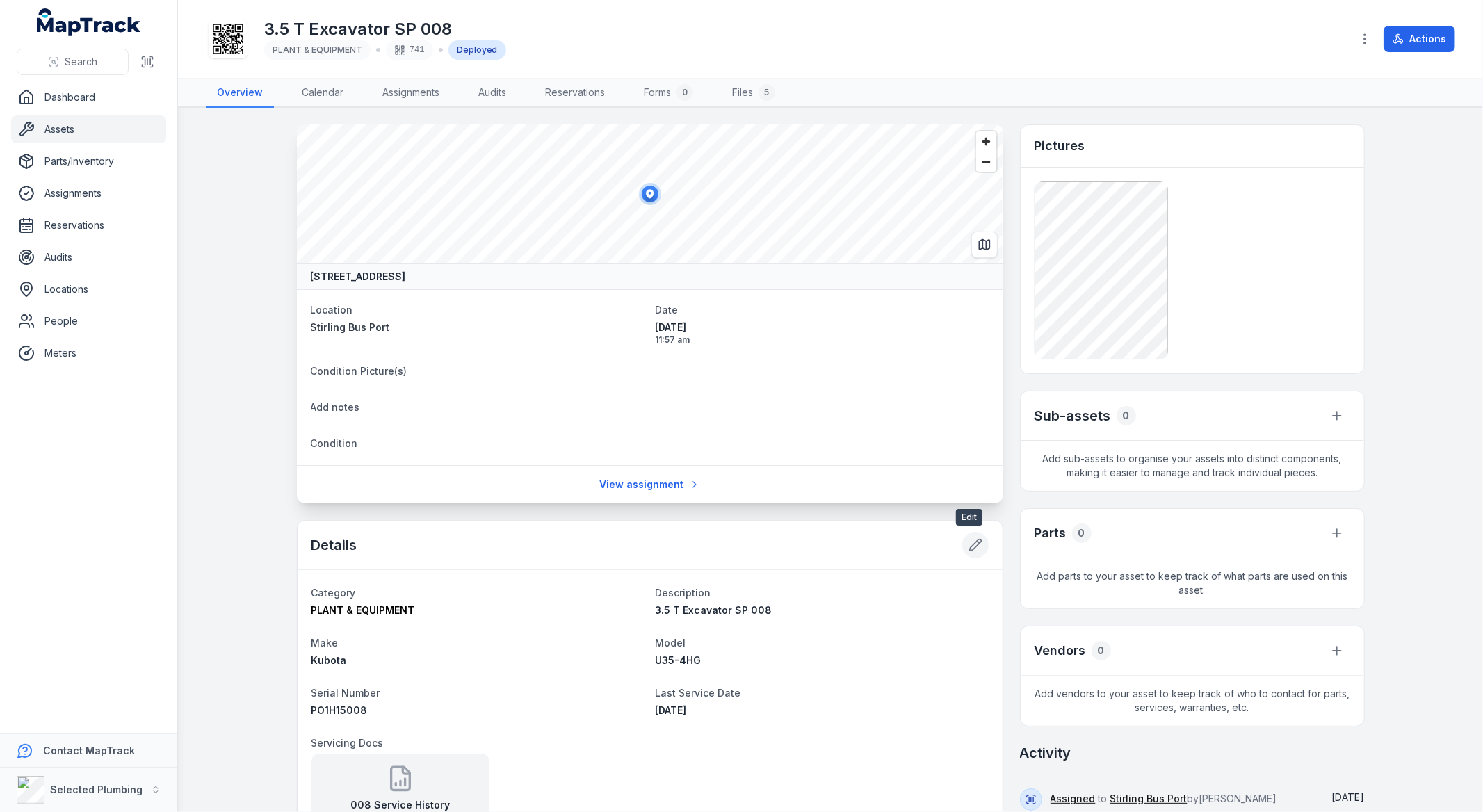
click at [968, 540] on icon at bounding box center [975, 545] width 14 height 14
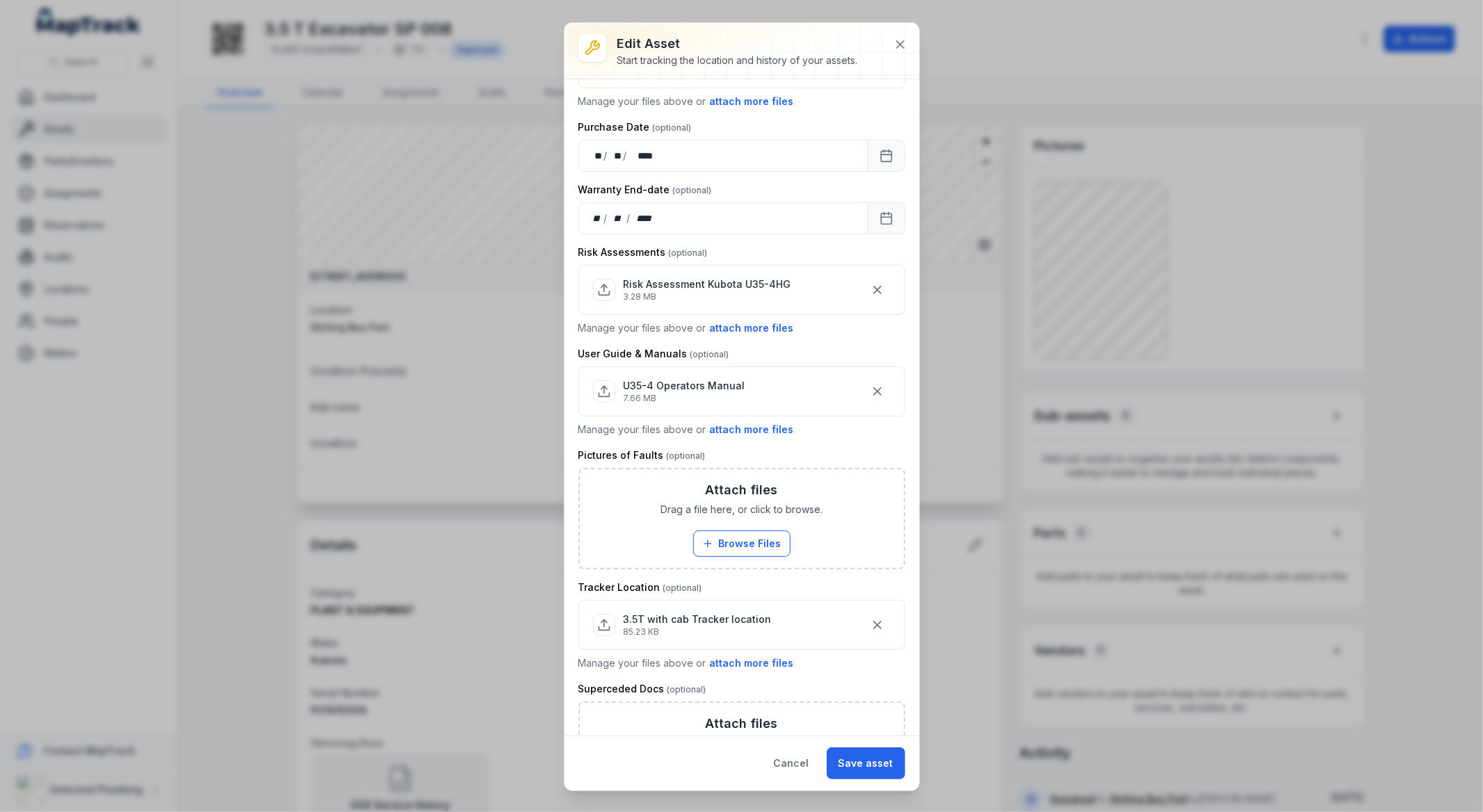
scroll to position [552, 0]
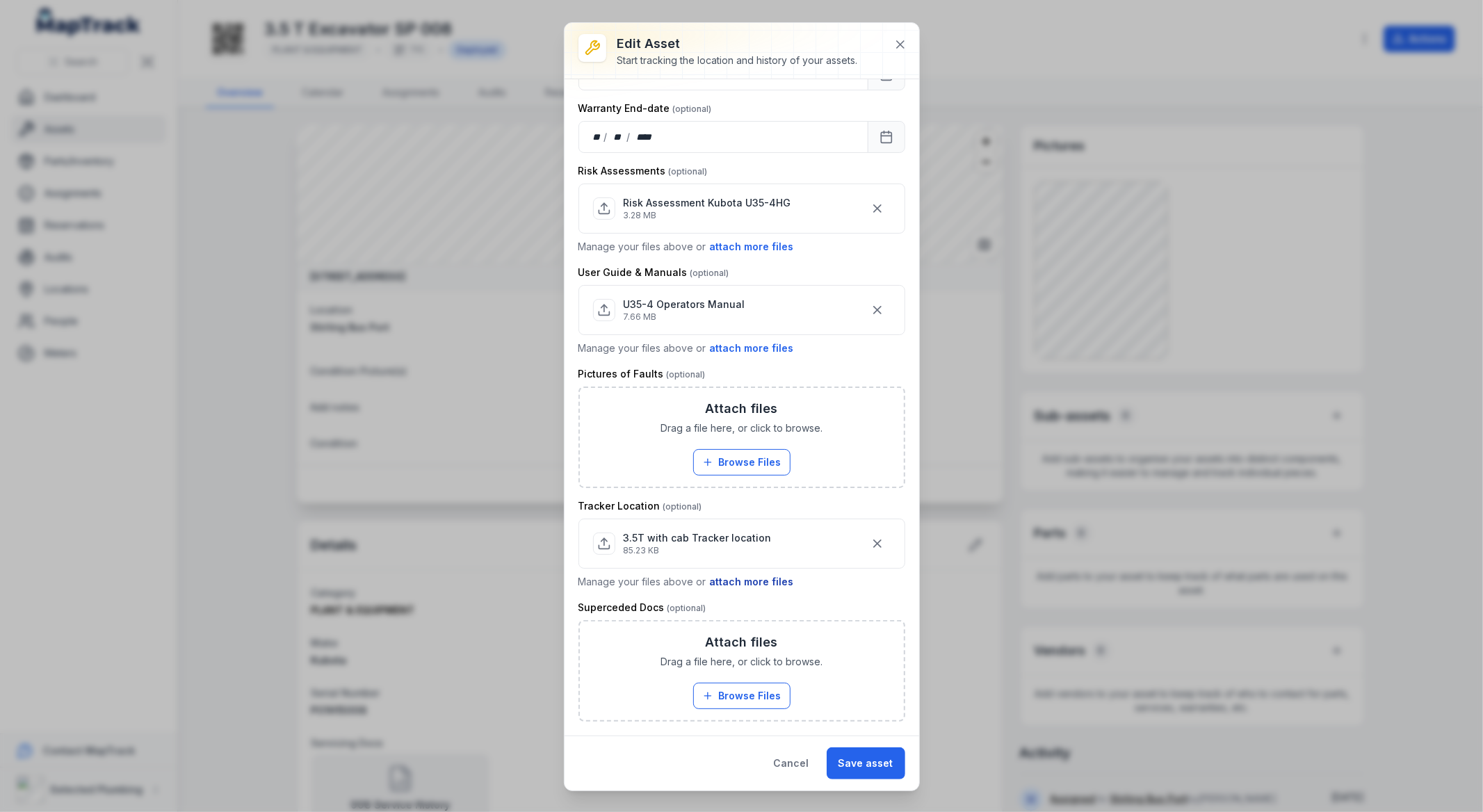
click at [748, 584] on button "attach more files" at bounding box center [752, 582] width 86 height 16
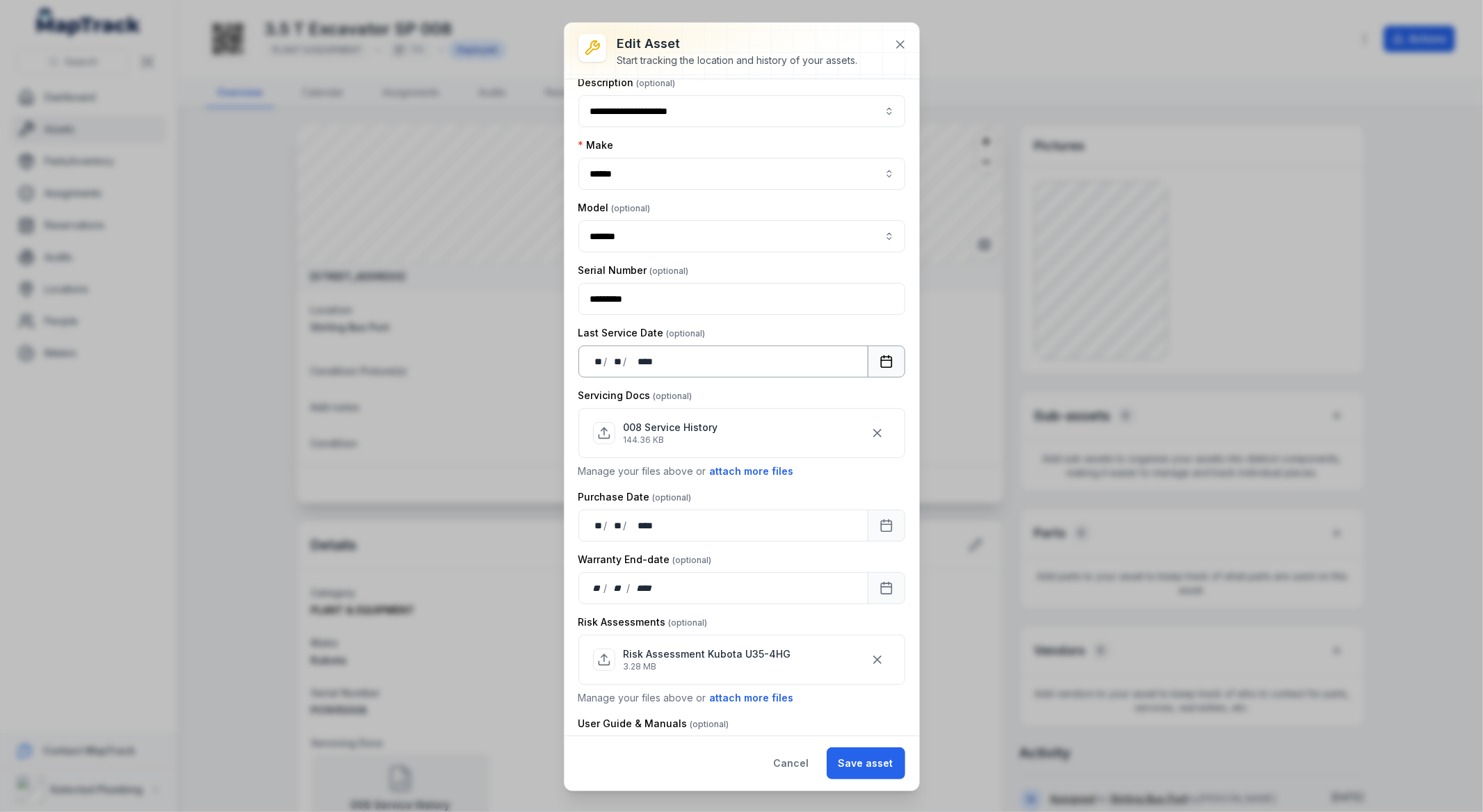
scroll to position [96, 0]
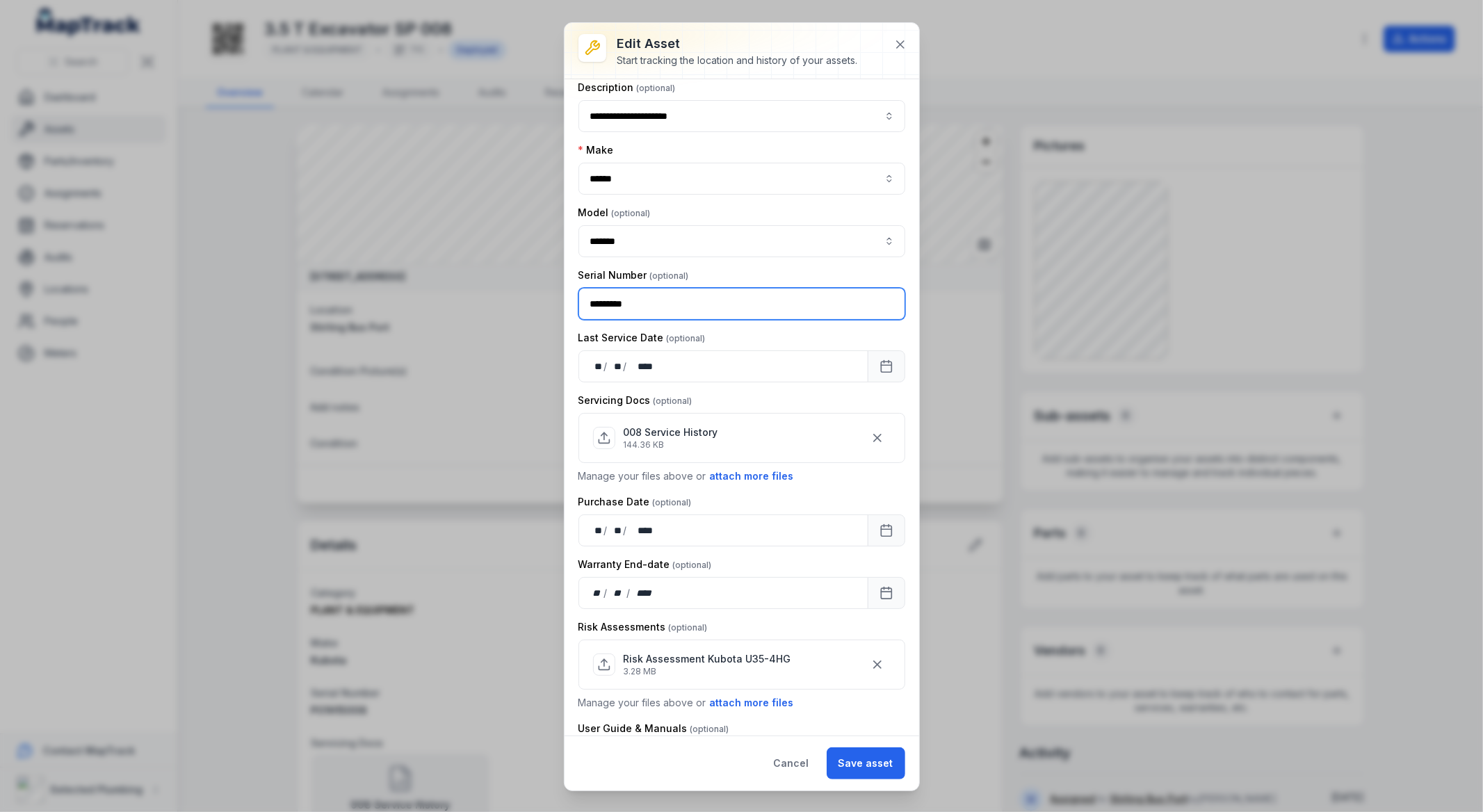
click at [616, 302] on input "*********" at bounding box center [742, 304] width 327 height 32
drag, startPoint x: 616, startPoint y: 306, endPoint x: 573, endPoint y: 306, distance: 43.0
click at [573, 306] on div "**********" at bounding box center [742, 407] width 354 height 656
type input "*****"
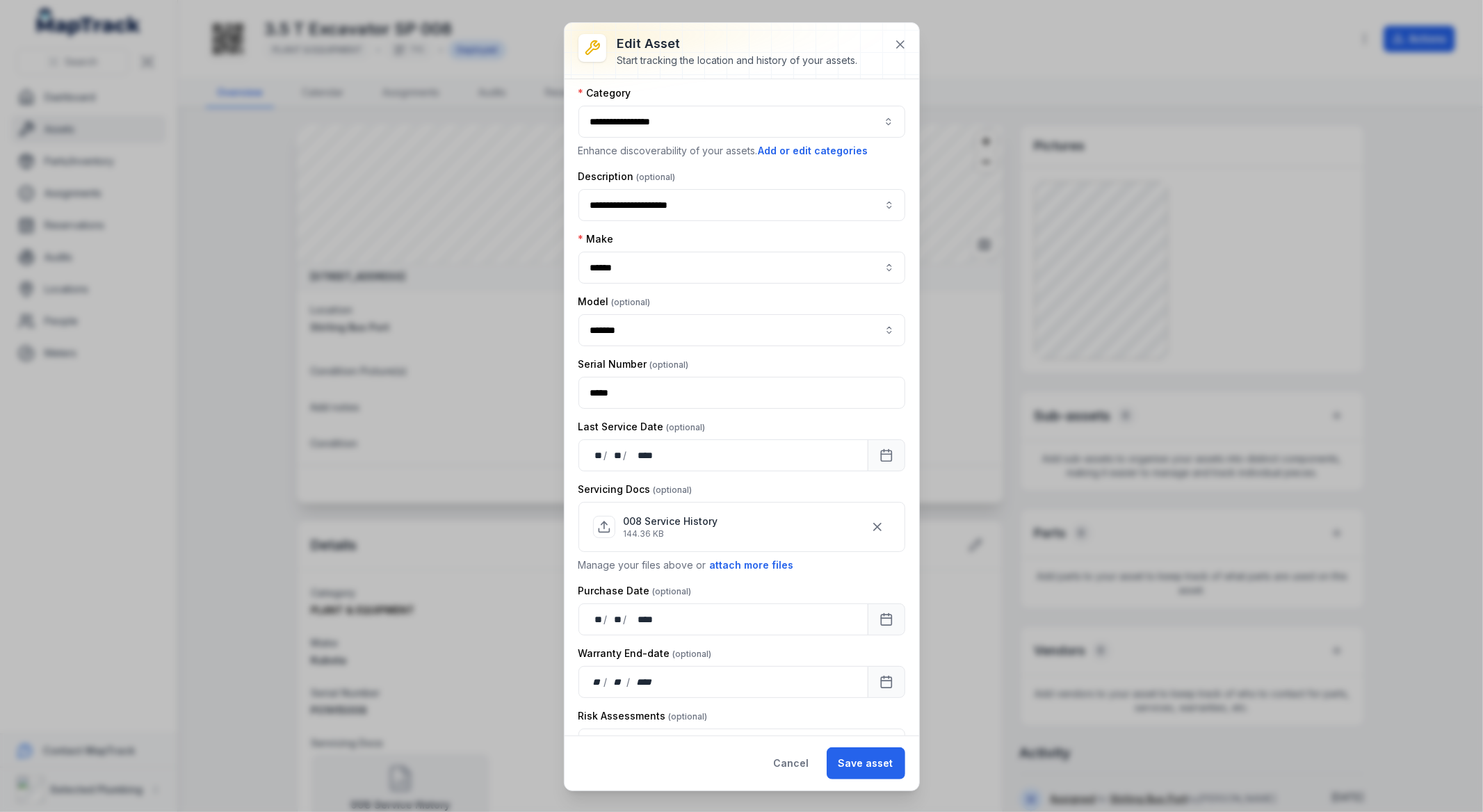
scroll to position [0, 0]
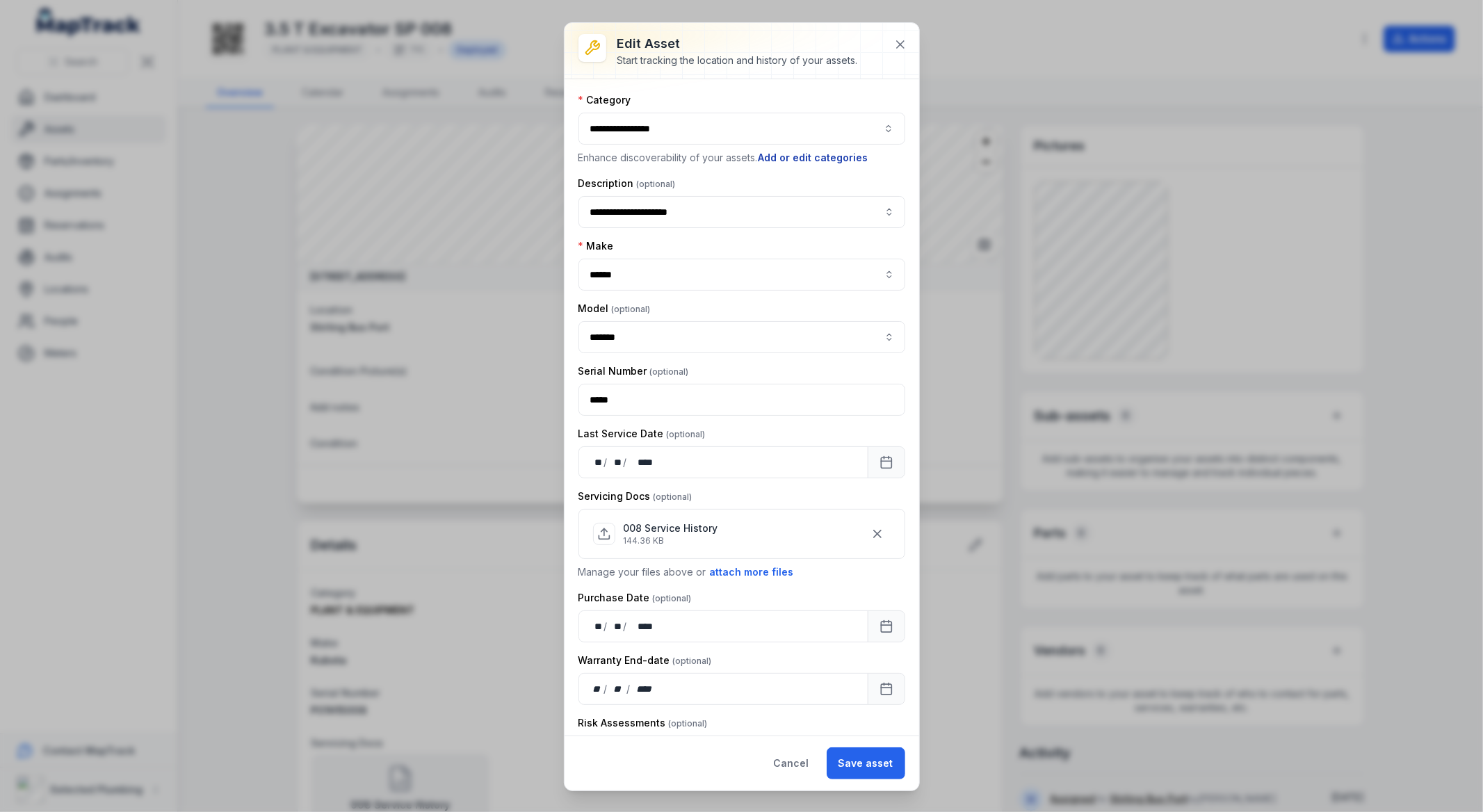
click at [801, 155] on button "Add or edit categories" at bounding box center [813, 158] width 111 height 16
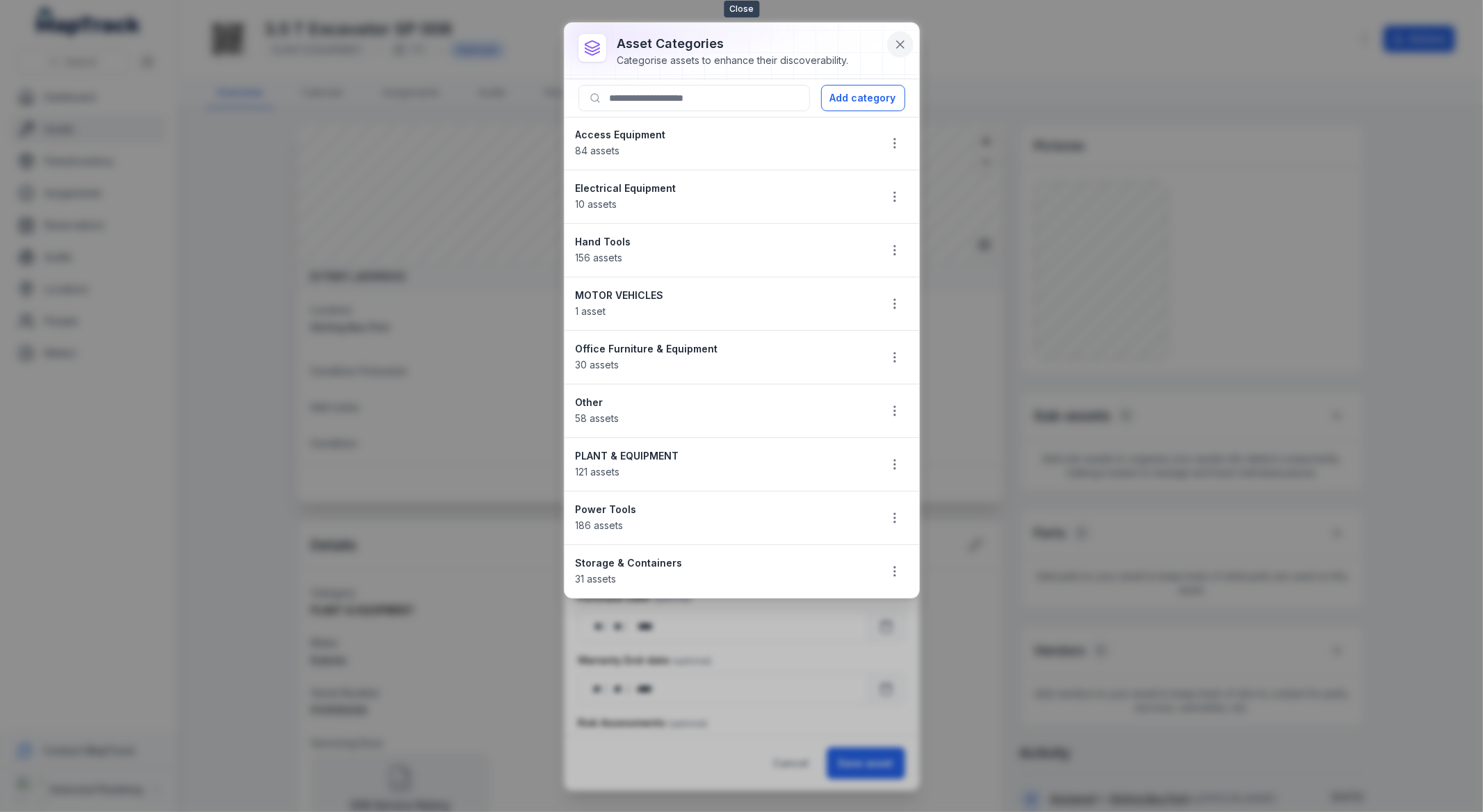
click at [905, 42] on icon at bounding box center [900, 45] width 14 height 14
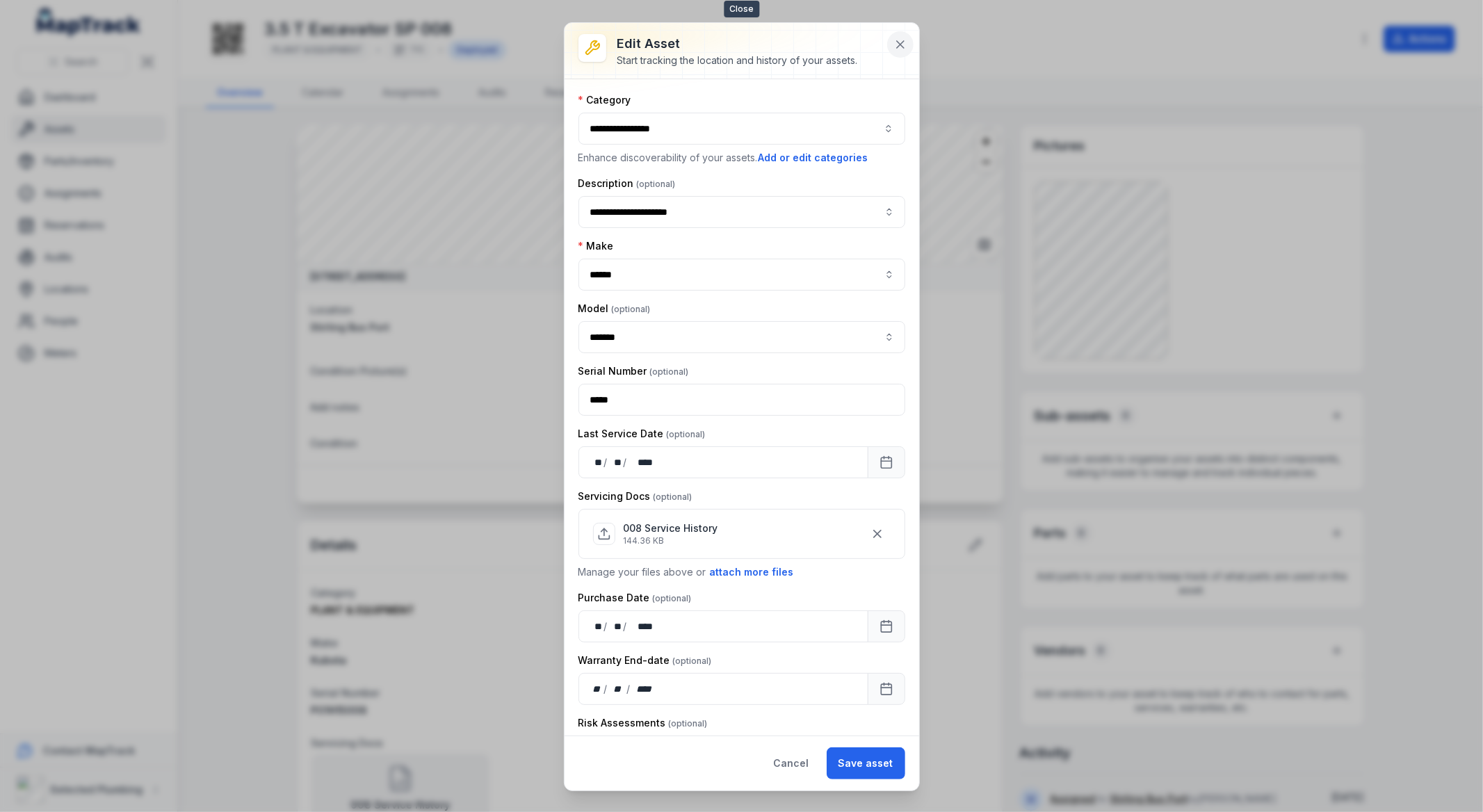
click at [899, 42] on icon at bounding box center [900, 45] width 14 height 14
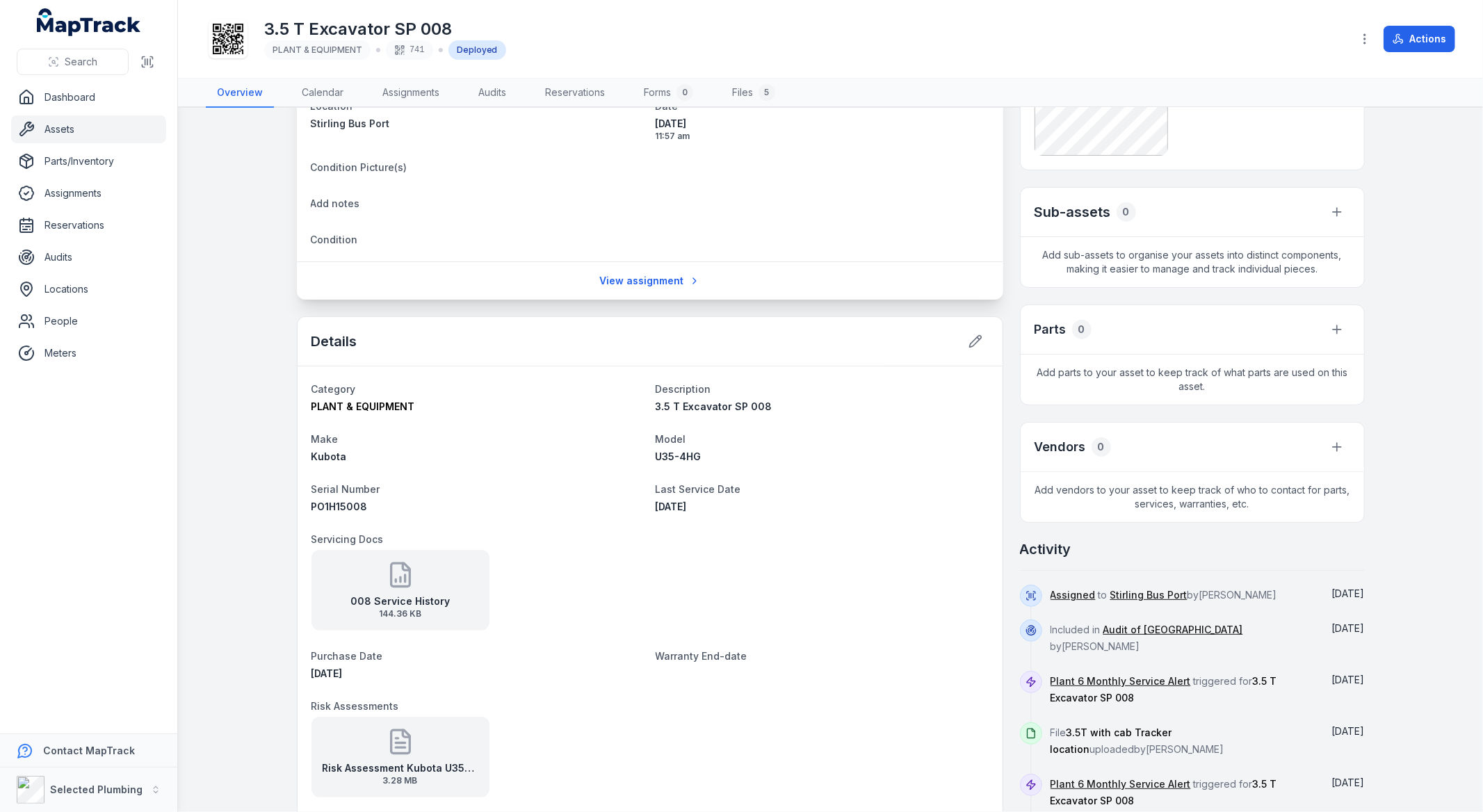
scroll to position [386, 0]
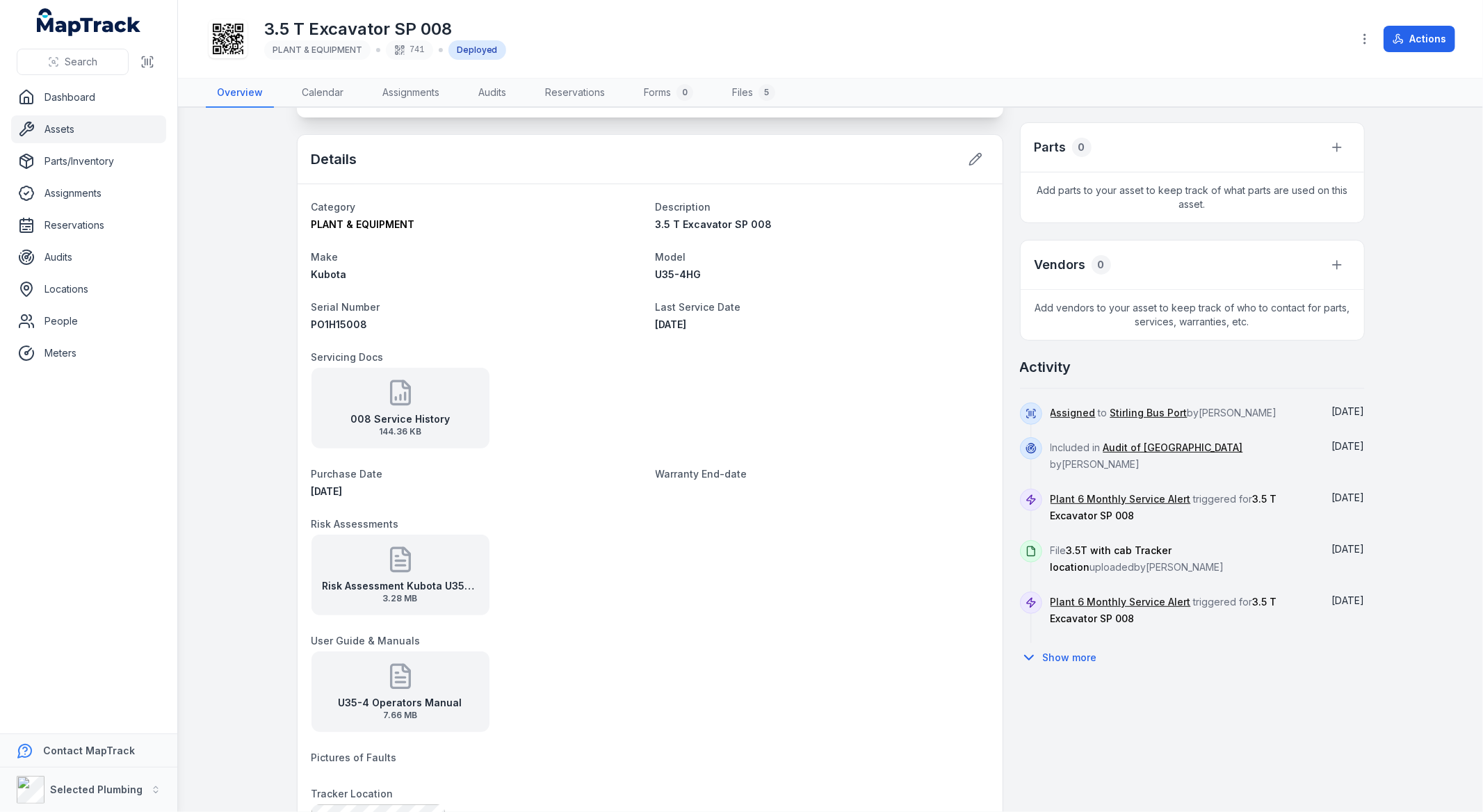
click at [1038, 662] on button "Show more" at bounding box center [1062, 657] width 87 height 29
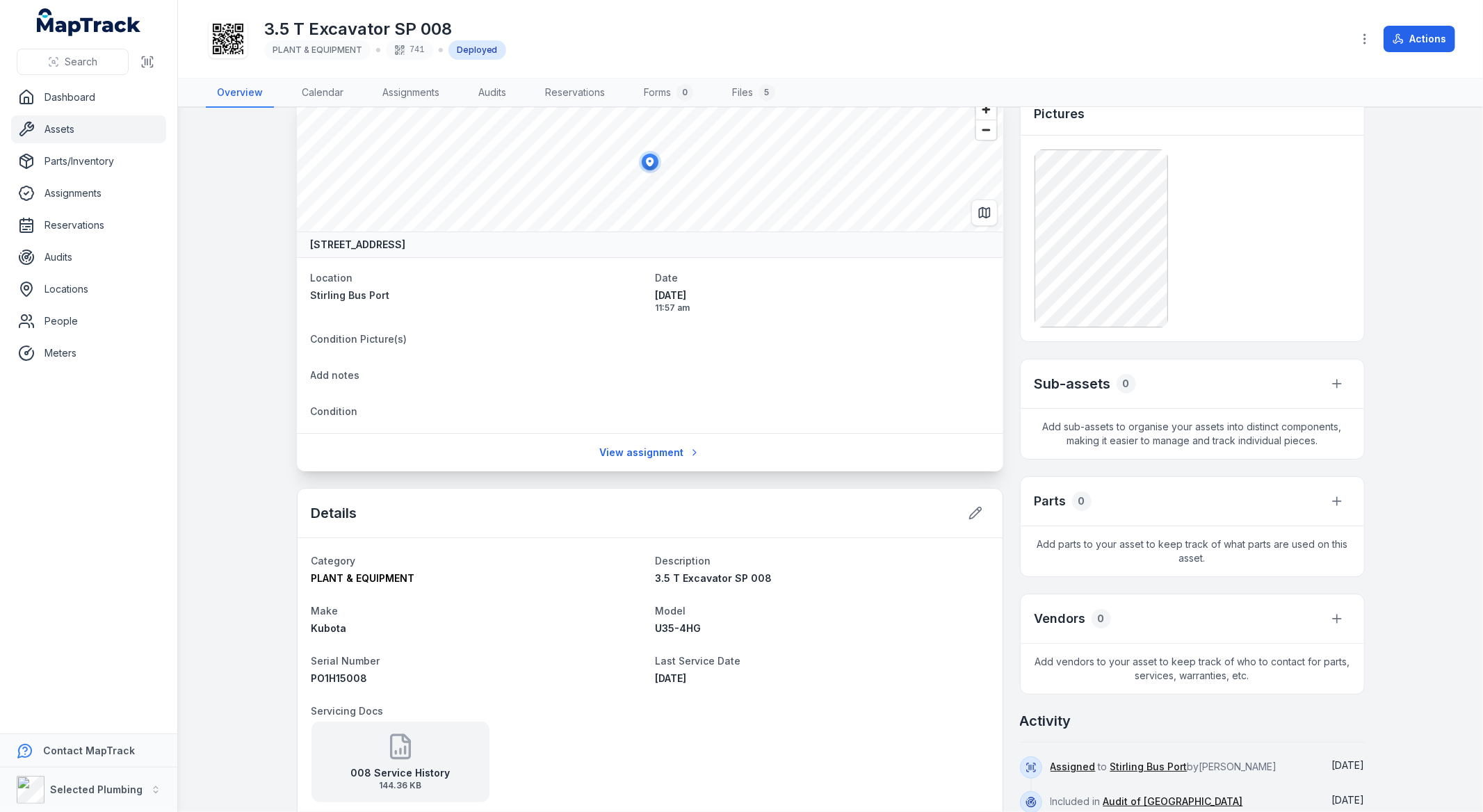
scroll to position [0, 0]
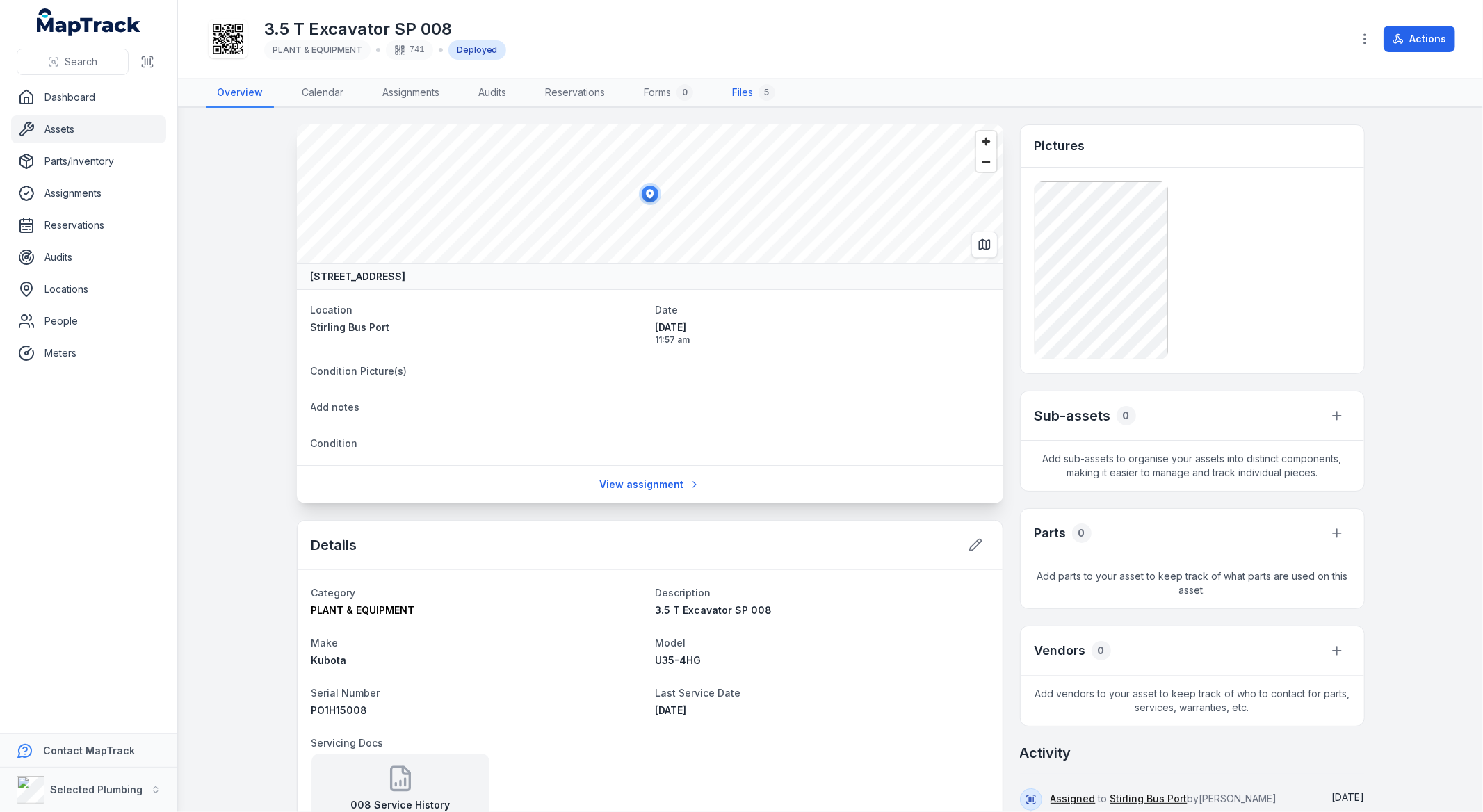
click at [747, 96] on link "Files 5" at bounding box center [753, 93] width 65 height 29
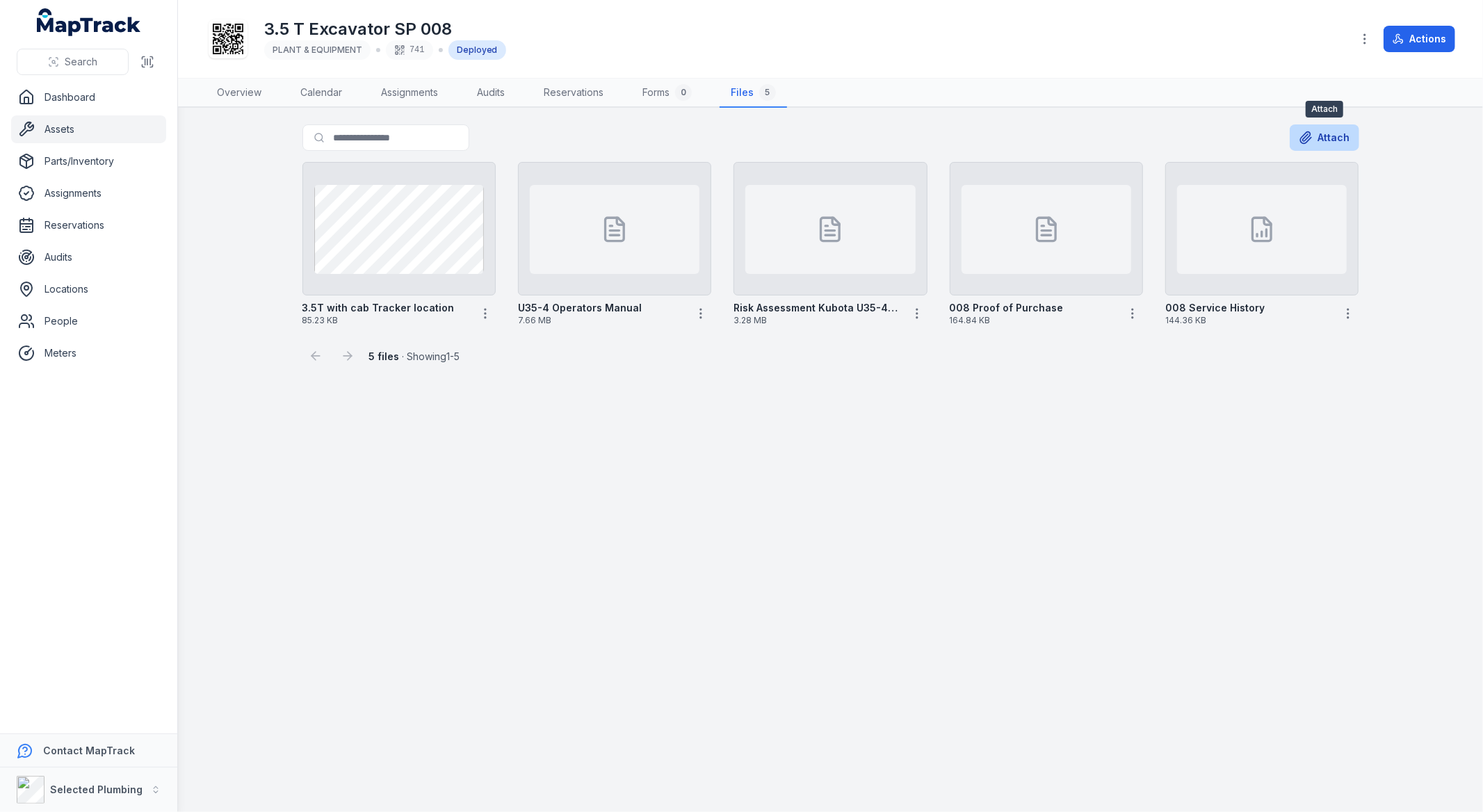
click at [1322, 128] on button "Attach" at bounding box center [1323, 137] width 69 height 26
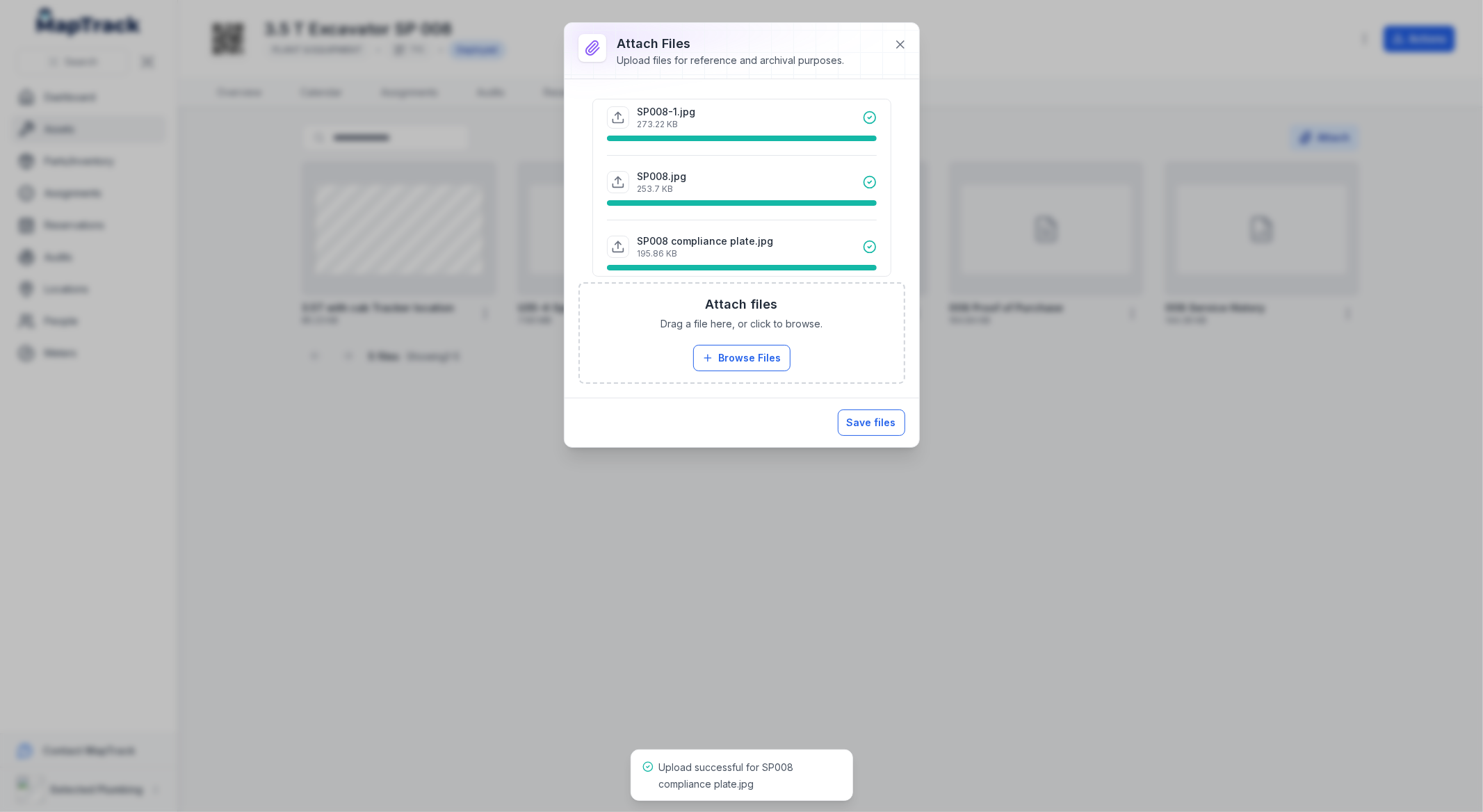
click at [876, 424] on button "Save files" at bounding box center [871, 422] width 67 height 26
